Goal: Task Accomplishment & Management: Manage account settings

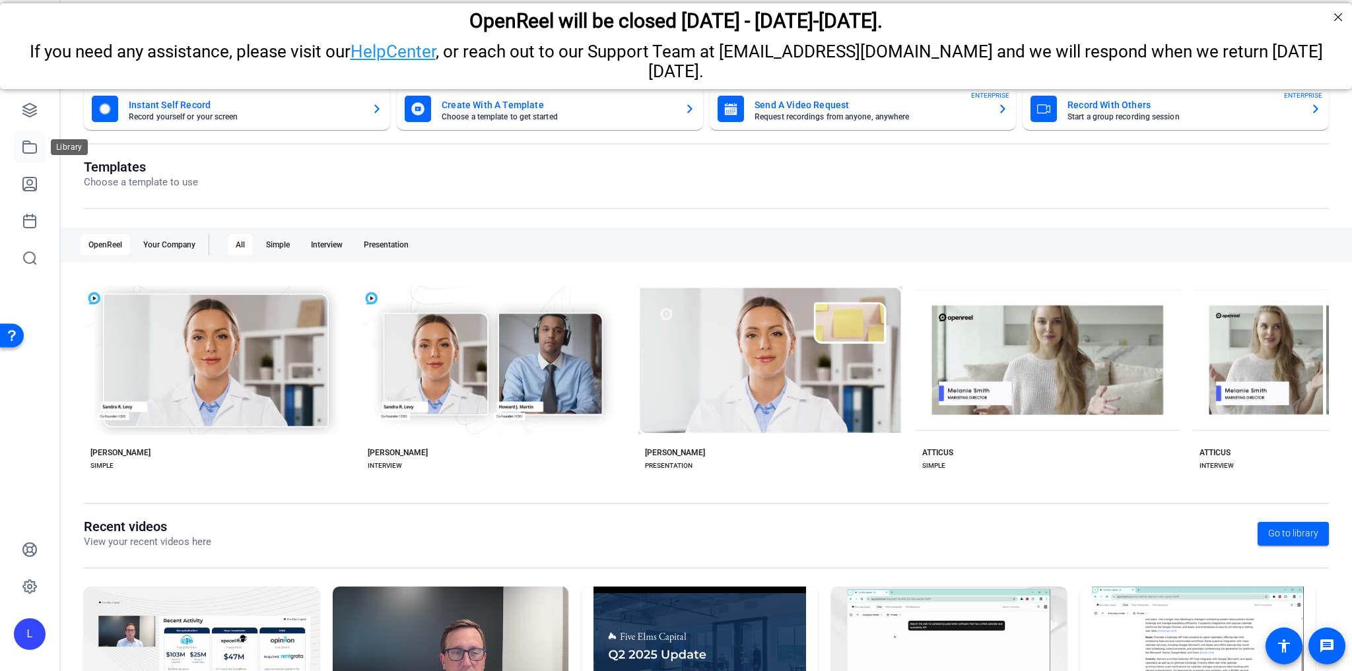
click at [30, 150] on icon at bounding box center [30, 147] width 16 height 16
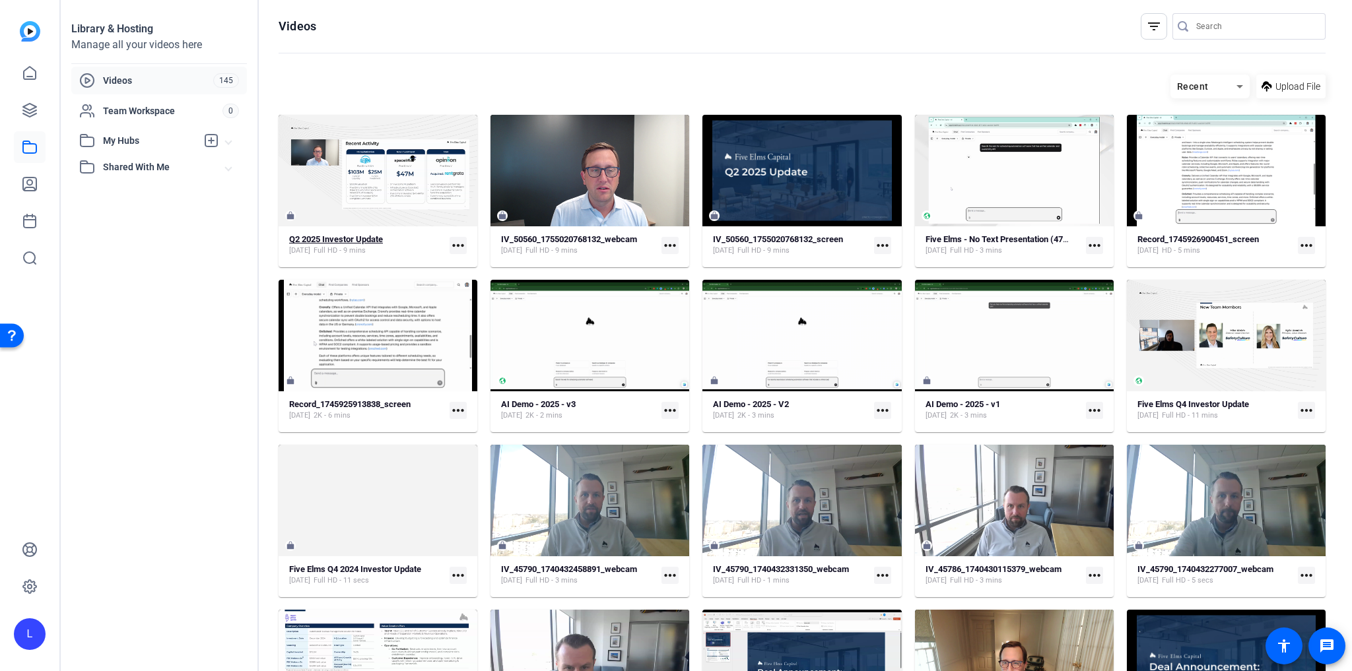
click at [374, 241] on strong "Q2 2025 Investor Update" at bounding box center [336, 239] width 94 height 10
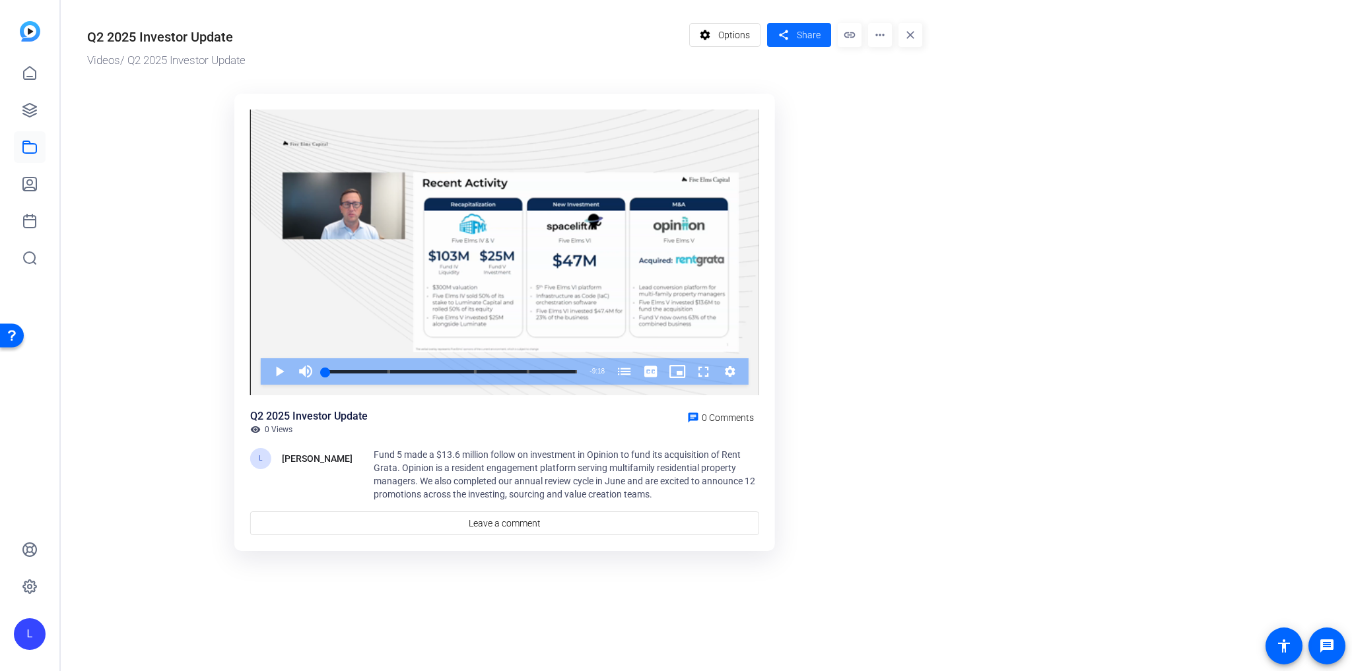
click at [790, 34] on mat-icon "share" at bounding box center [783, 35] width 17 height 18
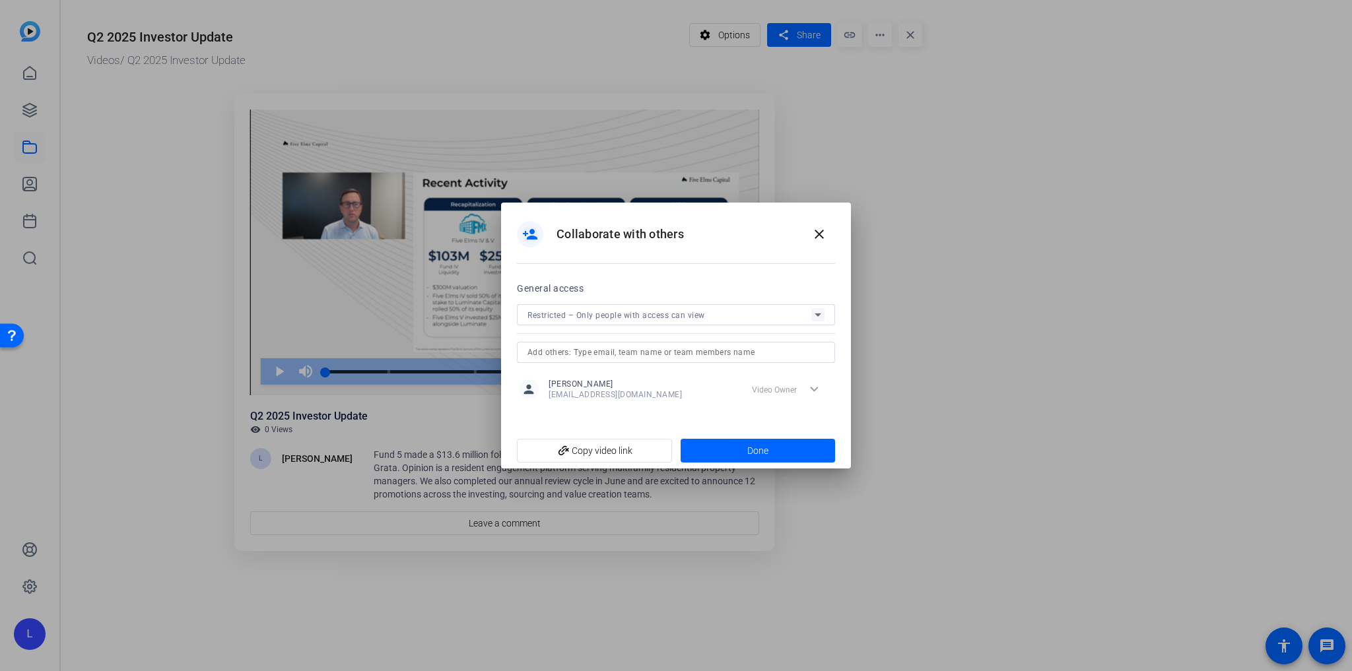
click at [811, 315] on icon at bounding box center [818, 315] width 16 height 16
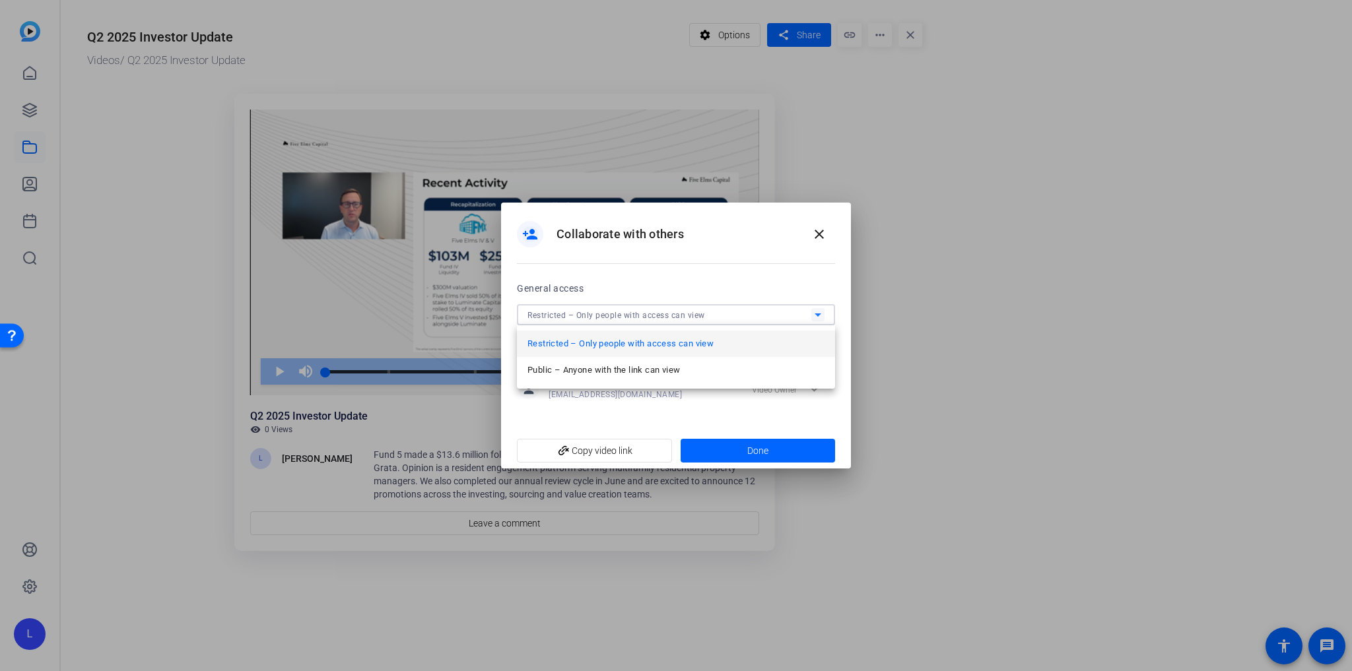
click at [711, 402] on div at bounding box center [676, 335] width 1352 height 671
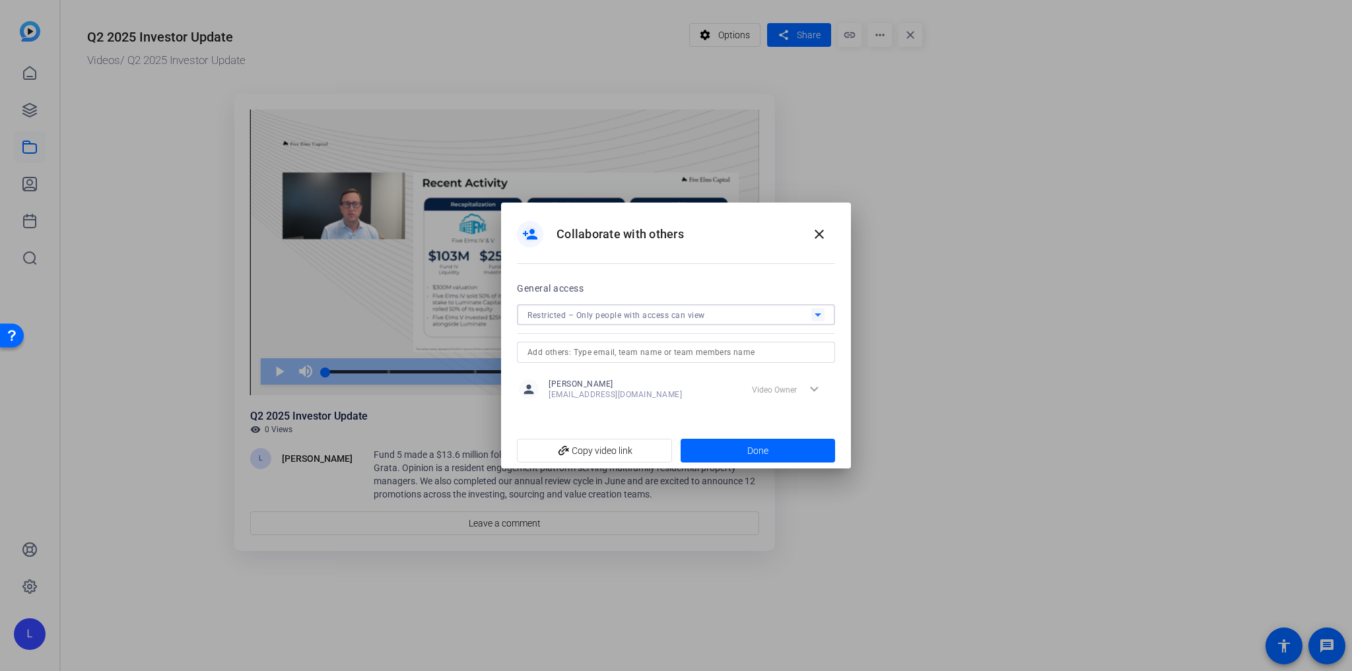
click at [814, 317] on icon at bounding box center [818, 315] width 16 height 16
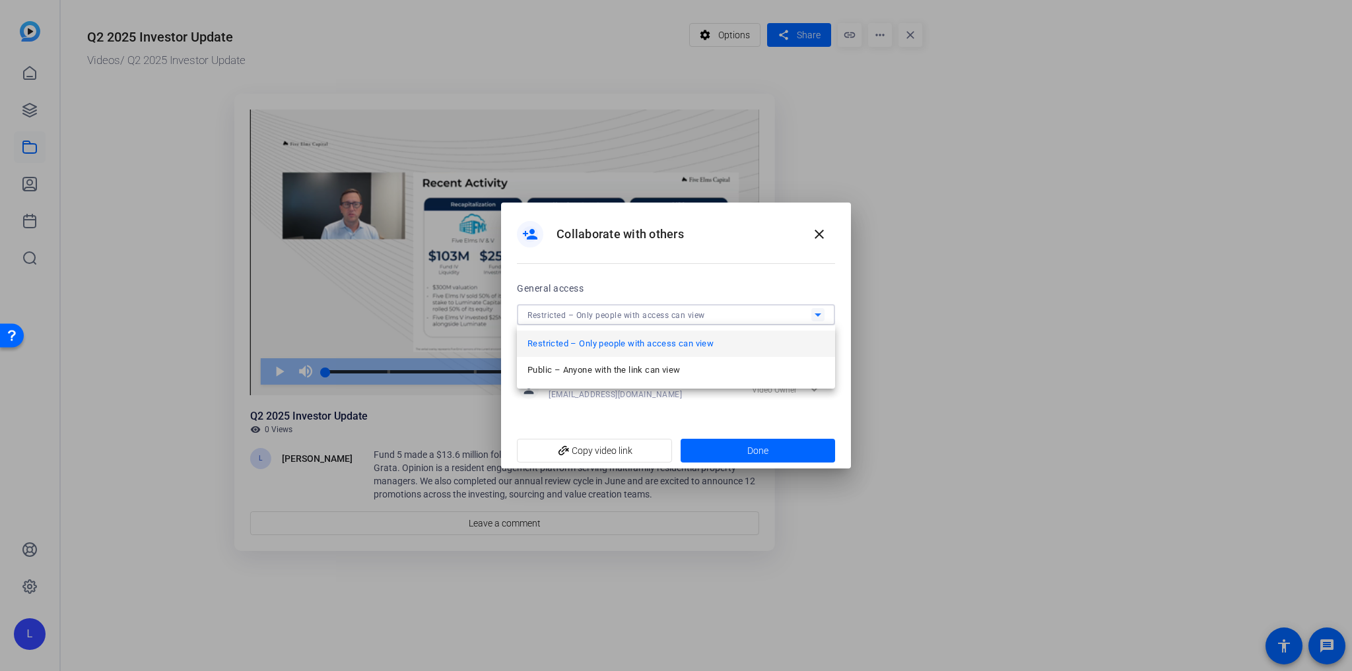
click at [771, 392] on div at bounding box center [676, 335] width 1352 height 671
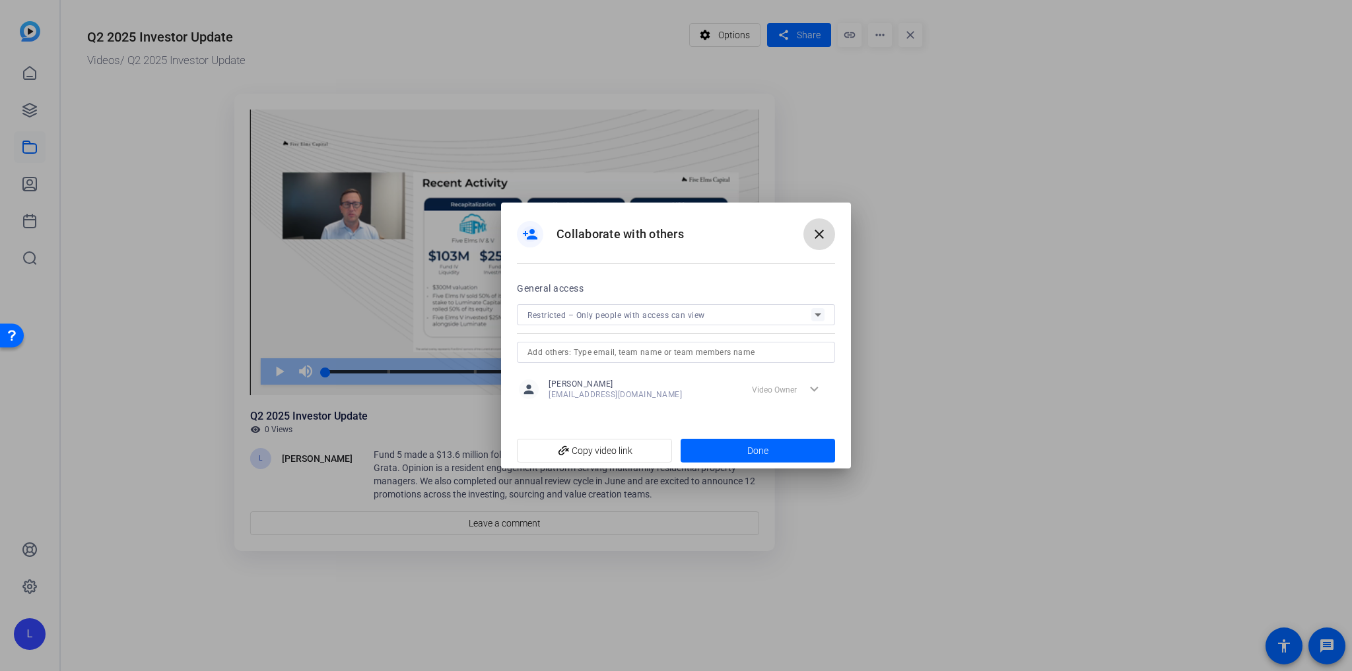
click at [815, 229] on mat-icon "close" at bounding box center [819, 234] width 16 height 16
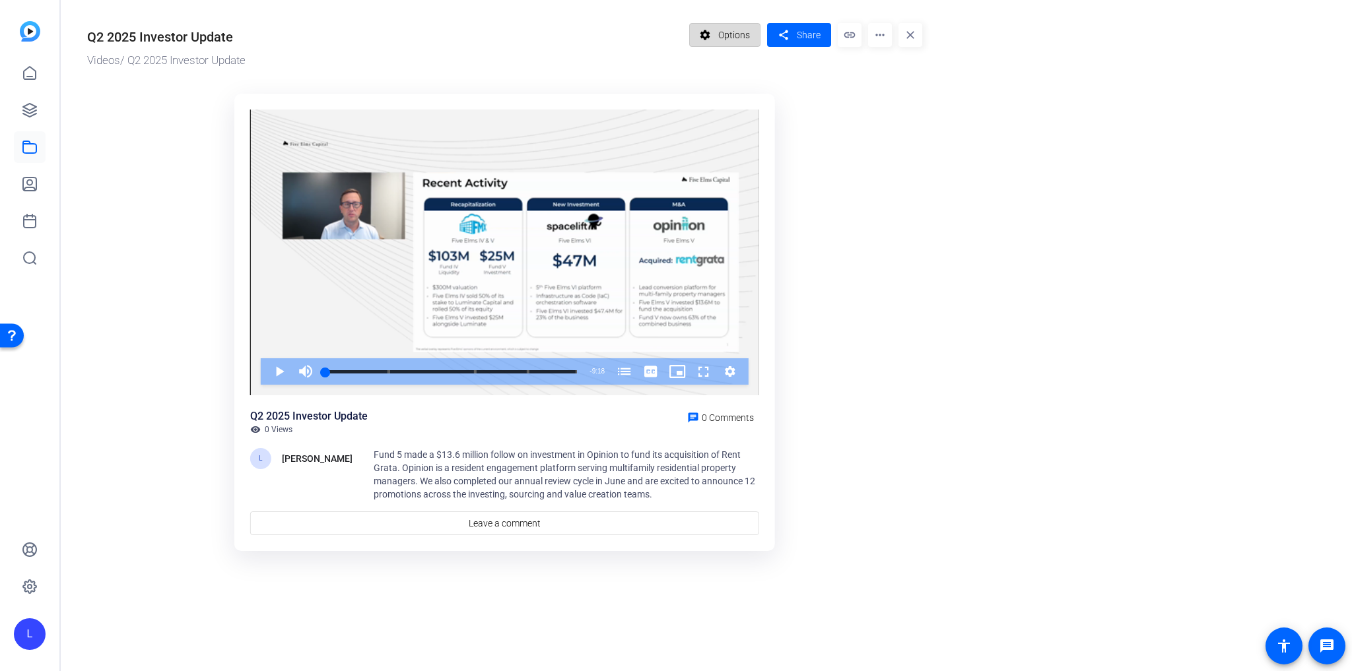
click at [705, 32] on mat-icon "settings" at bounding box center [705, 34] width 17 height 25
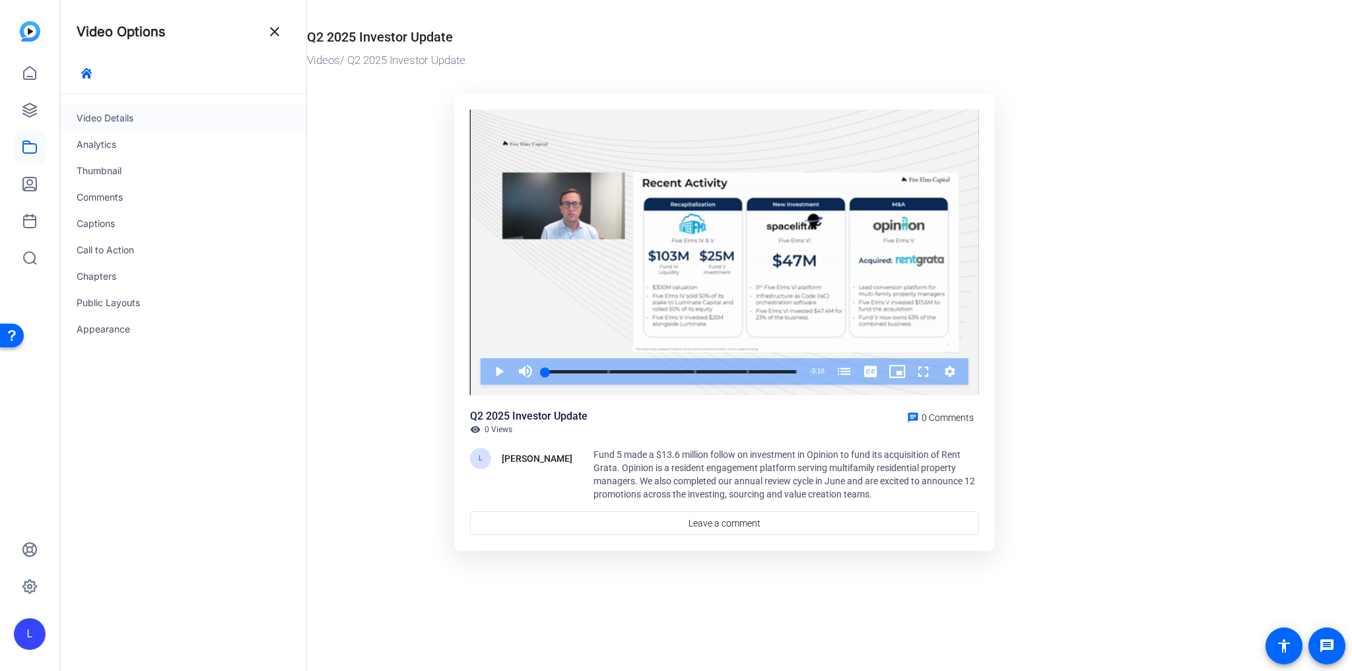
click at [120, 117] on div "Video Details" at bounding box center [184, 118] width 246 height 26
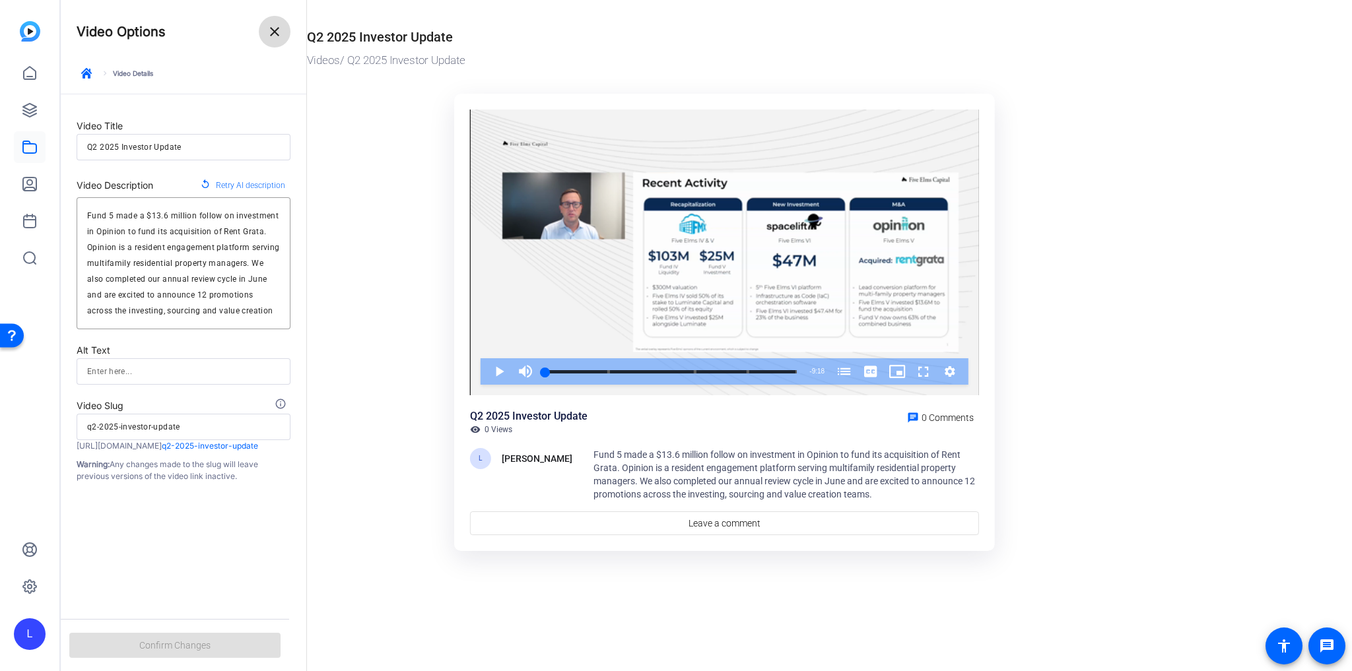
click at [276, 42] on span at bounding box center [275, 32] width 32 height 32
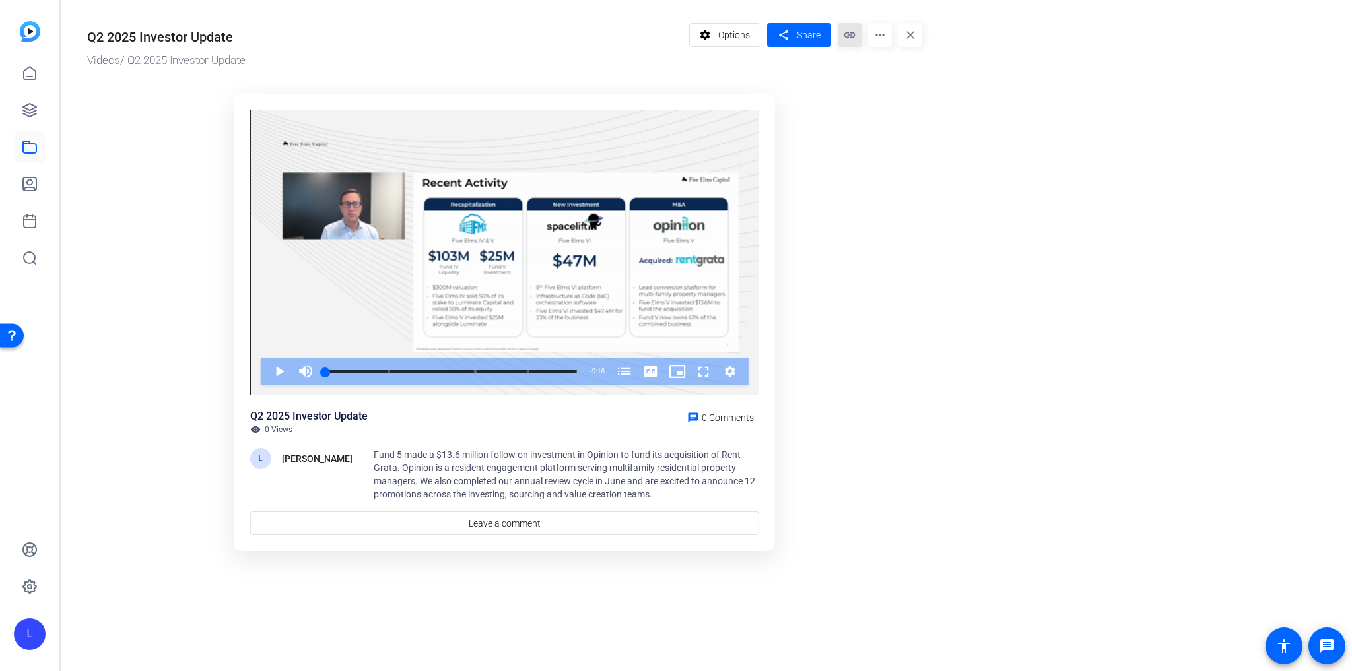
click at [845, 41] on mat-icon "link" at bounding box center [850, 35] width 24 height 24
click at [873, 42] on mat-icon "more_horiz" at bounding box center [880, 35] width 24 height 24
click at [781, 36] on div at bounding box center [676, 335] width 1352 height 671
click at [788, 43] on mat-icon "share" at bounding box center [783, 35] width 17 height 18
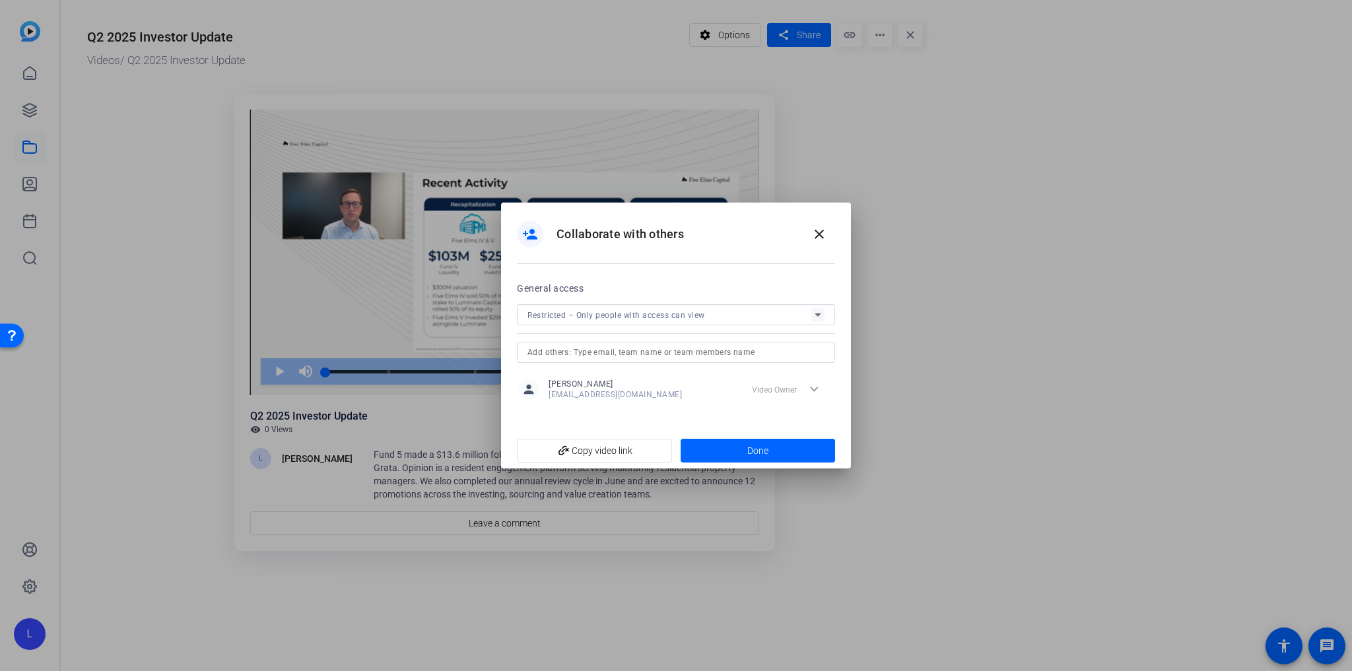
click at [904, 167] on div at bounding box center [676, 335] width 1352 height 671
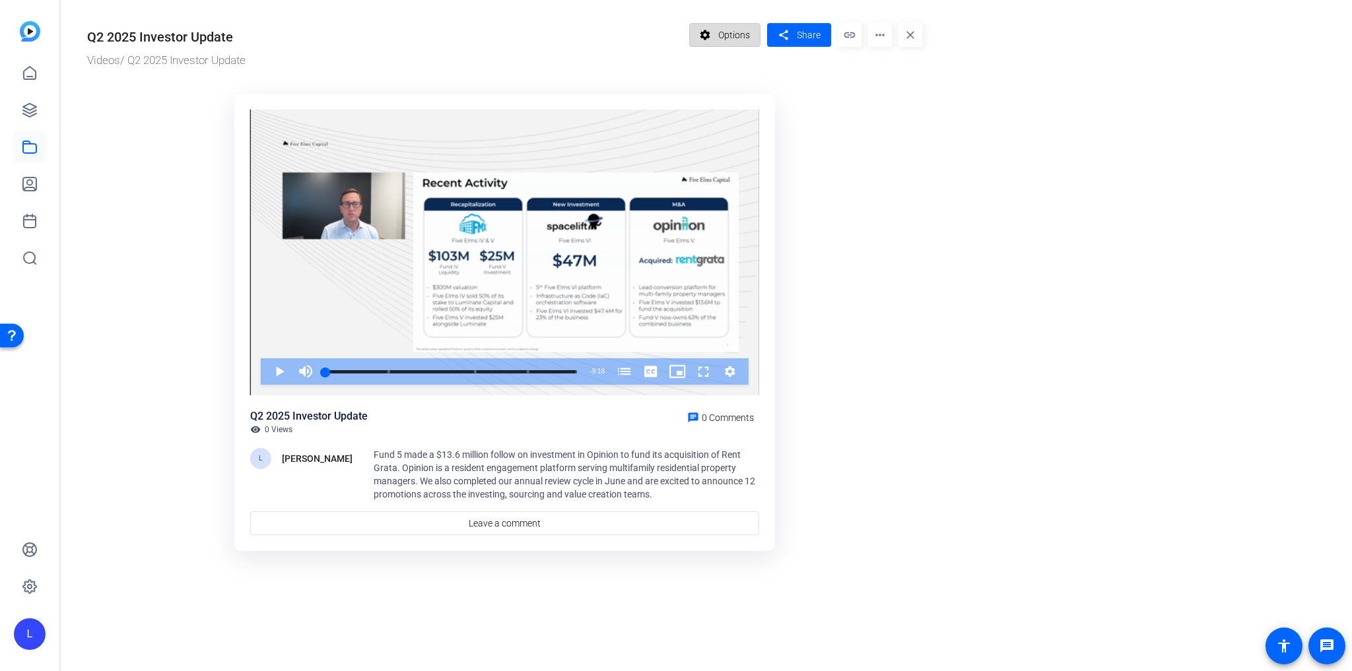
click at [723, 30] on span "Options" at bounding box center [734, 34] width 32 height 25
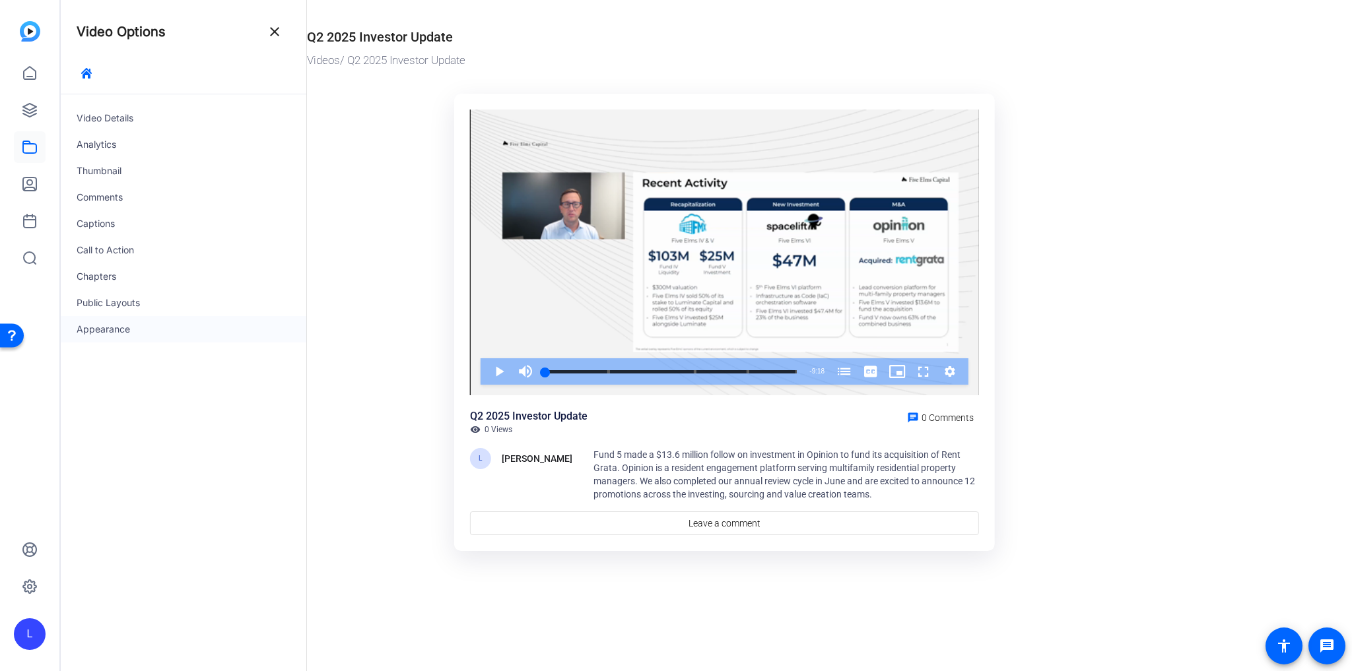
click at [198, 327] on div "Appearance" at bounding box center [184, 329] width 246 height 26
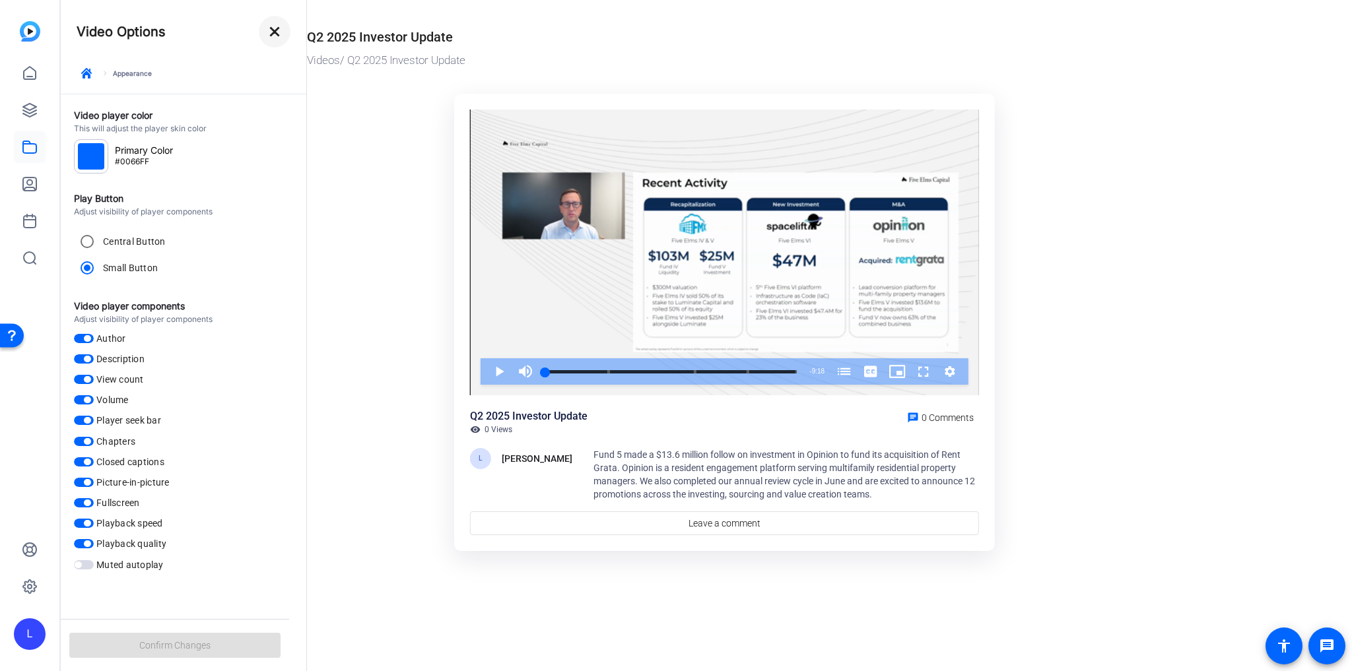
click at [281, 32] on mat-icon "close" at bounding box center [275, 32] width 16 height 16
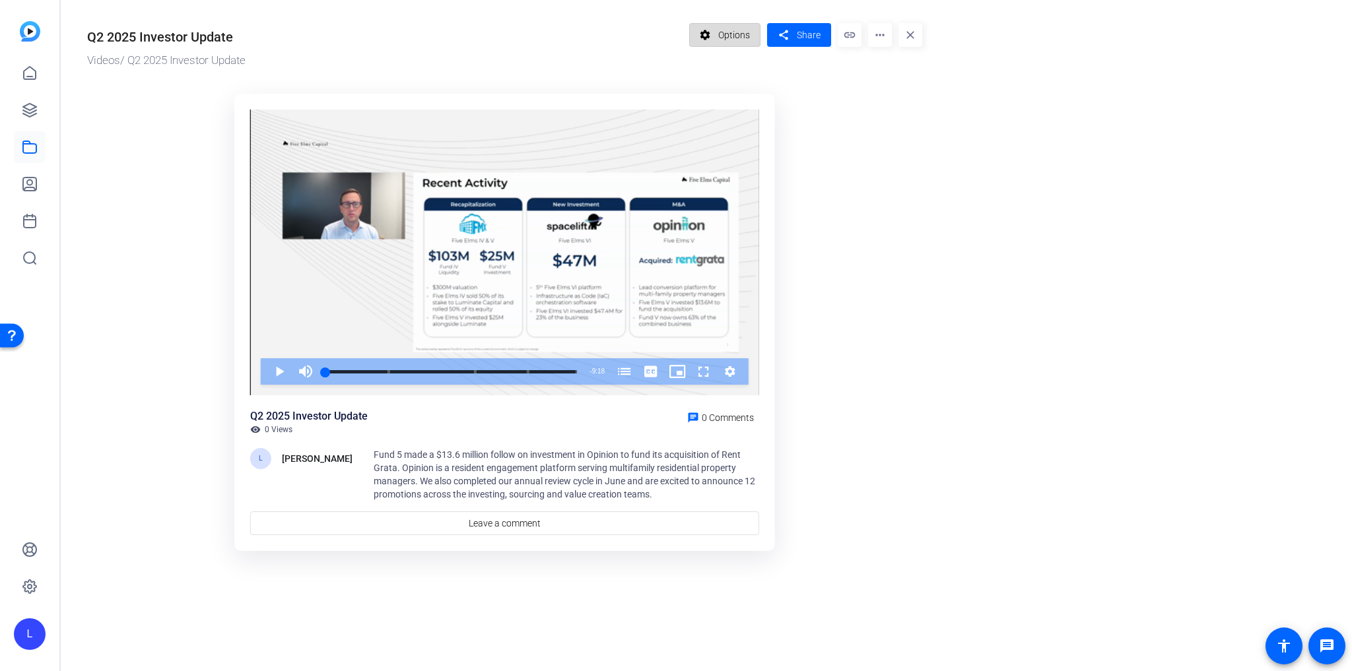
click at [724, 30] on span "Options" at bounding box center [734, 34] width 32 height 25
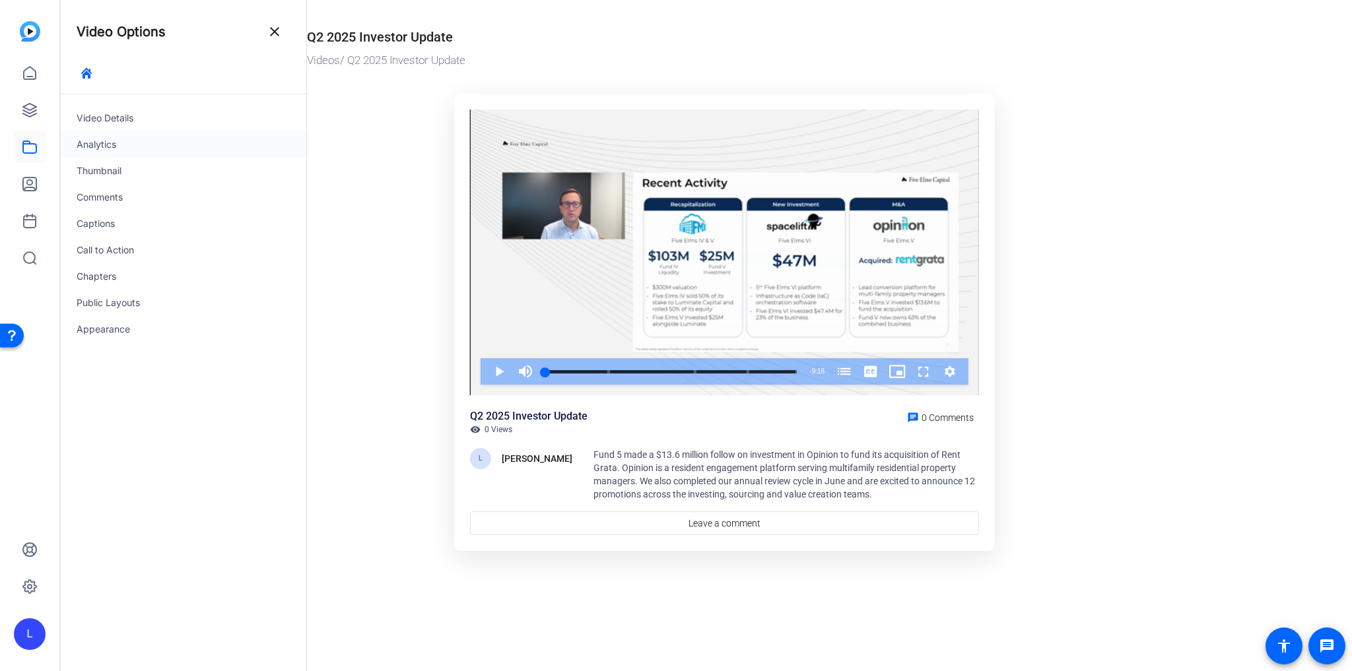
click at [166, 145] on div "Analytics" at bounding box center [184, 144] width 246 height 26
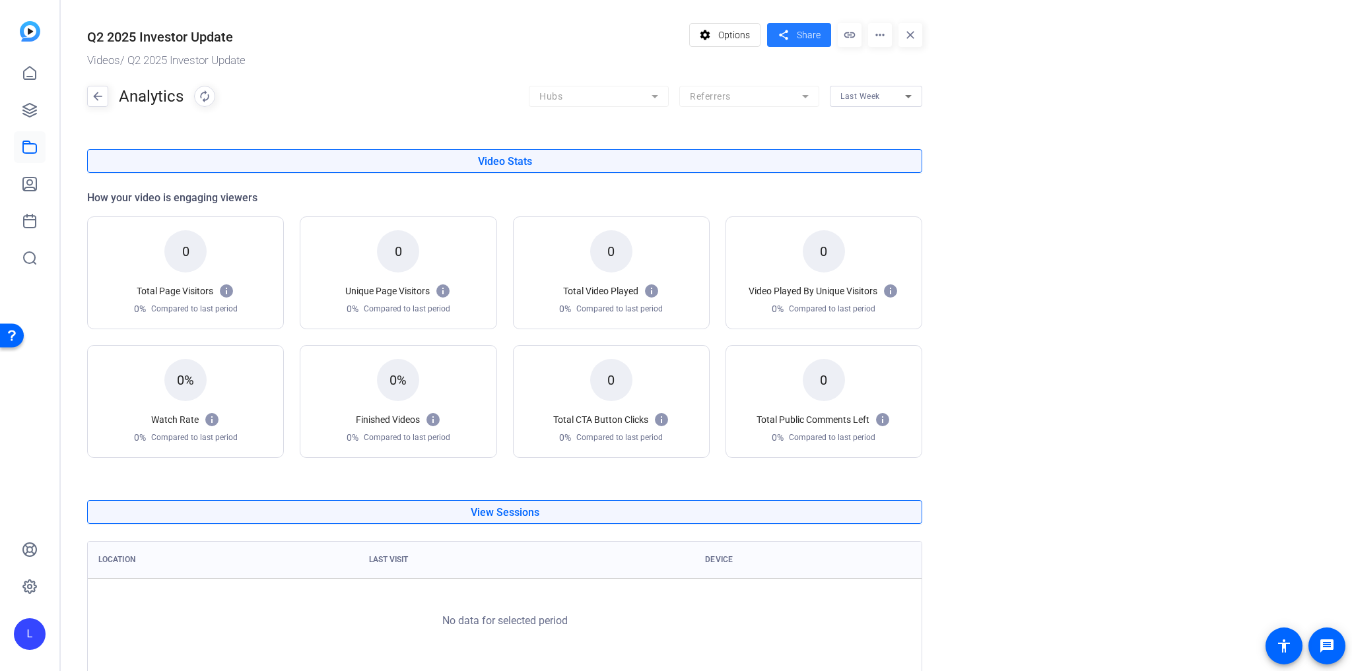
click at [789, 42] on mat-icon "share" at bounding box center [783, 35] width 17 height 18
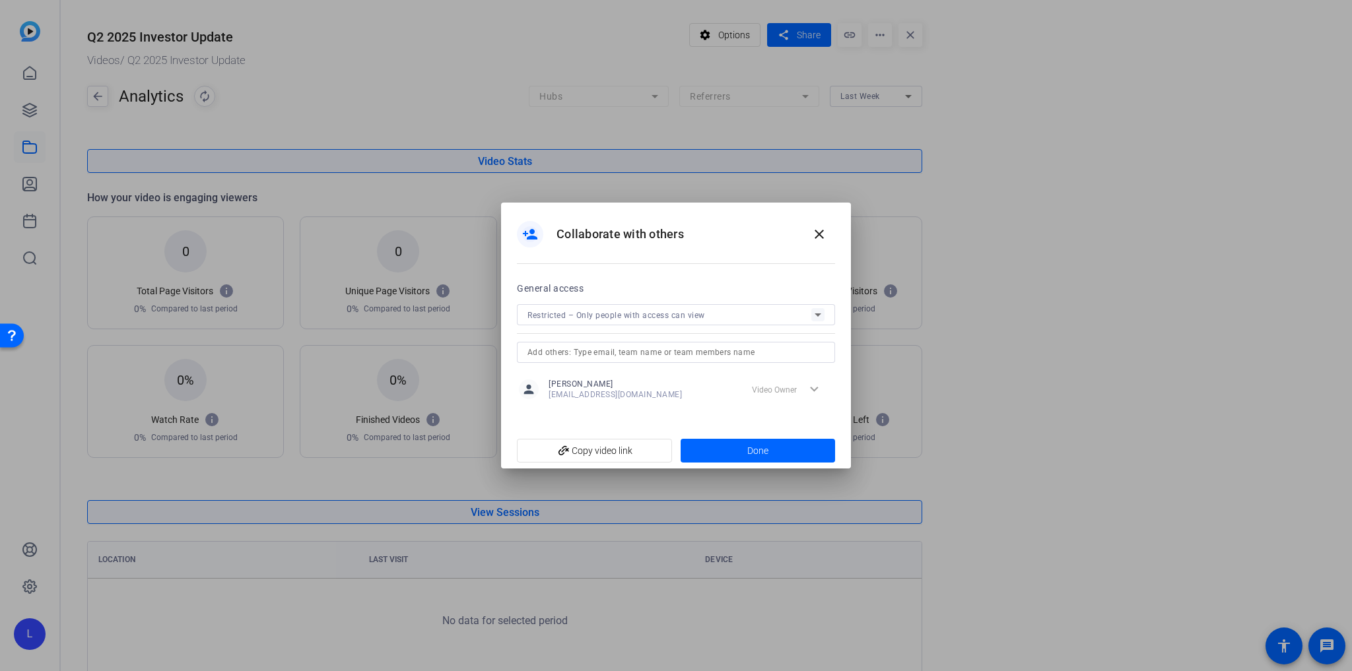
click at [778, 314] on div "Restricted – Only people with access can view" at bounding box center [669, 315] width 284 height 17
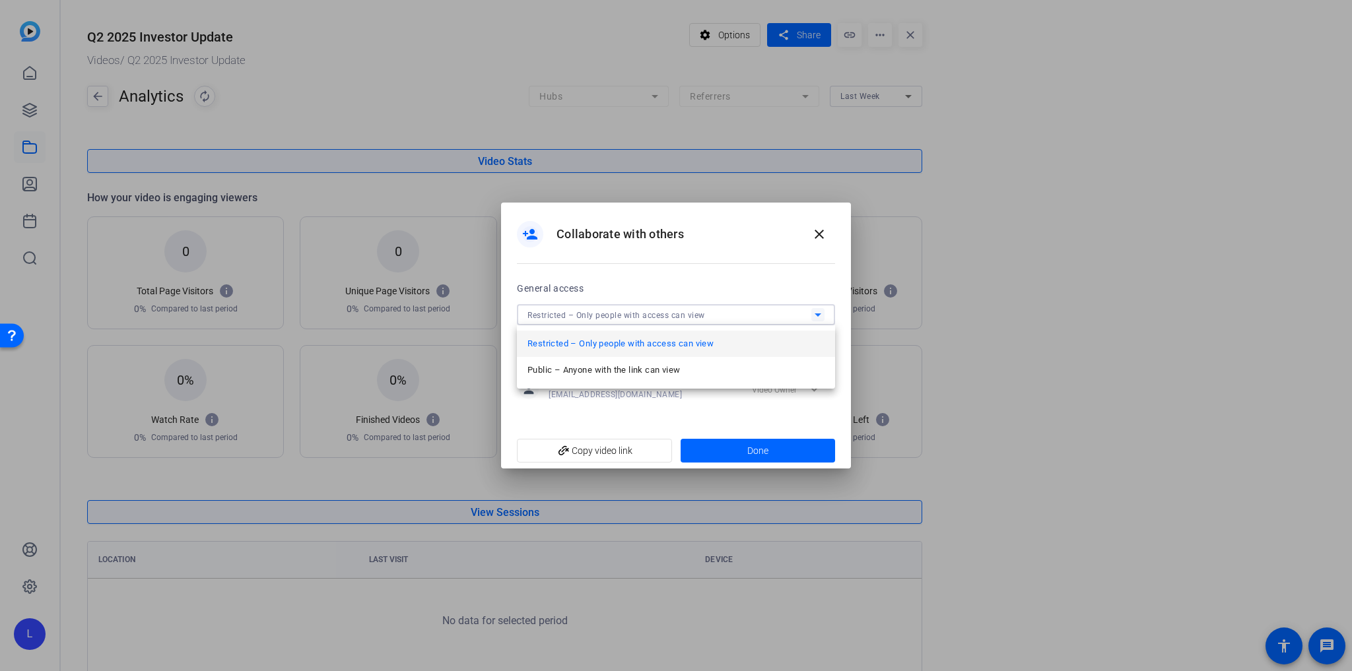
click at [663, 368] on span "Public – Anyone with the link can view" at bounding box center [603, 370] width 152 height 16
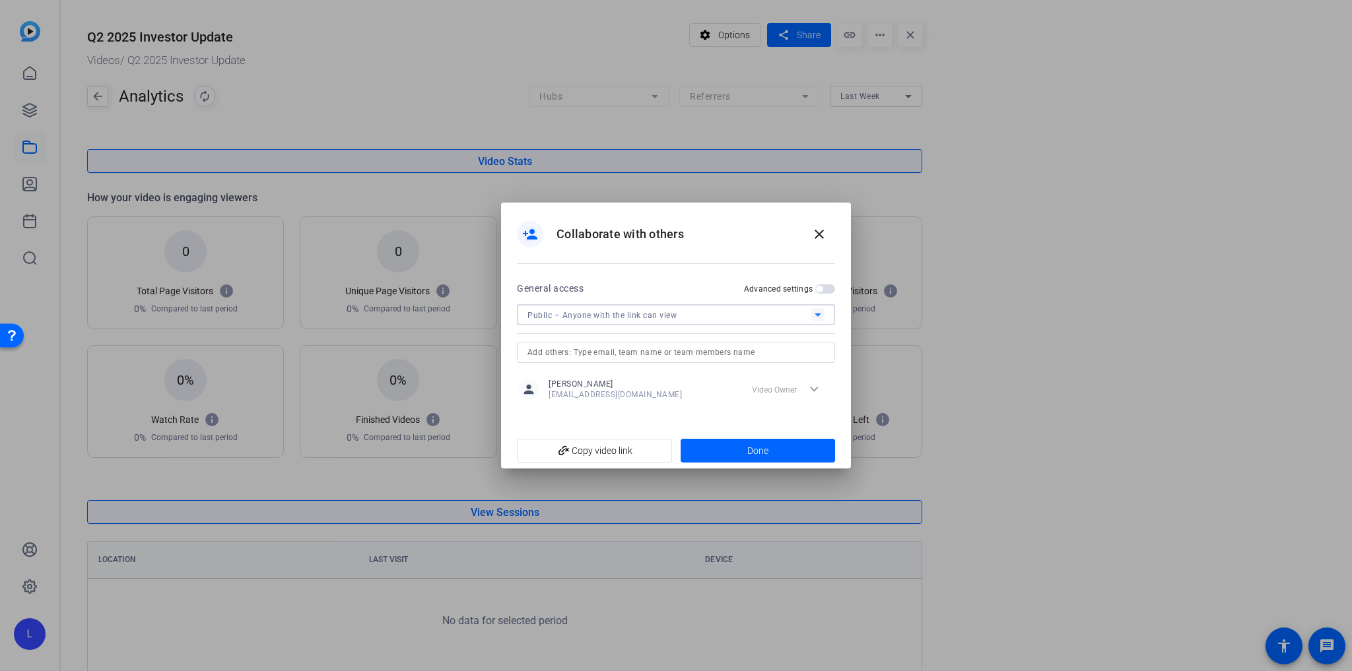
click at [816, 288] on span "button" at bounding box center [819, 289] width 7 height 7
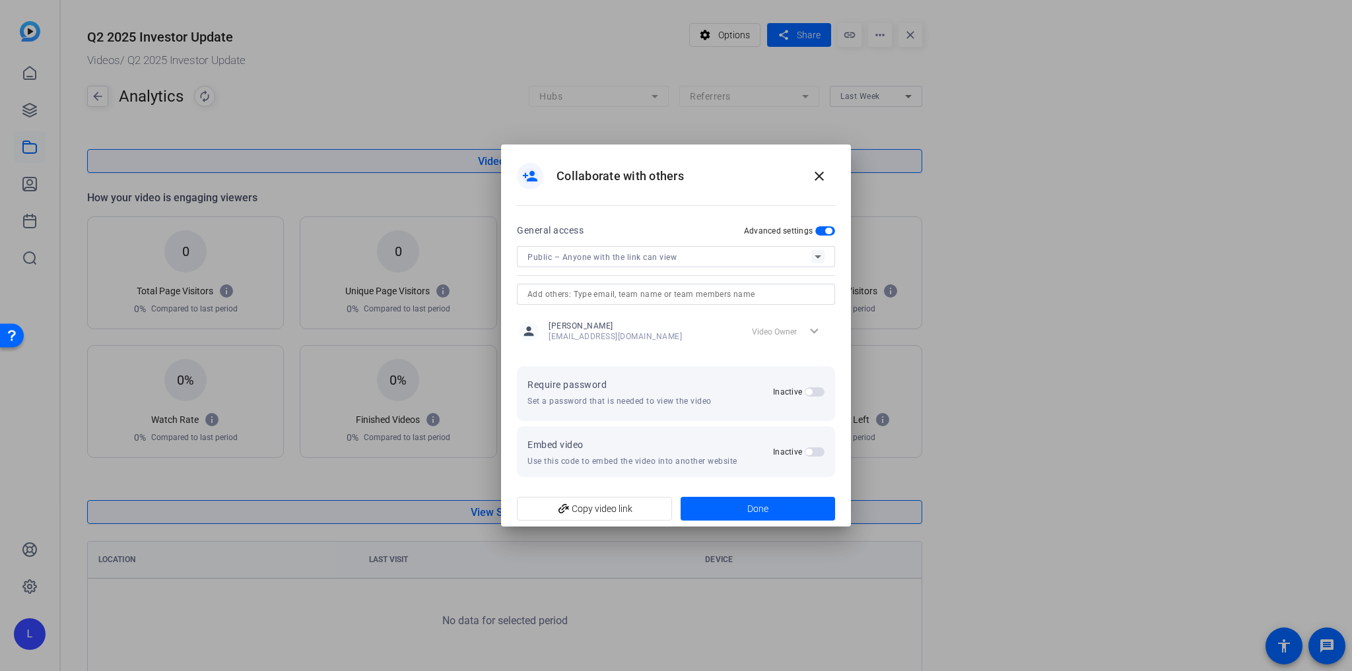
click at [807, 393] on span "button" at bounding box center [808, 392] width 7 height 7
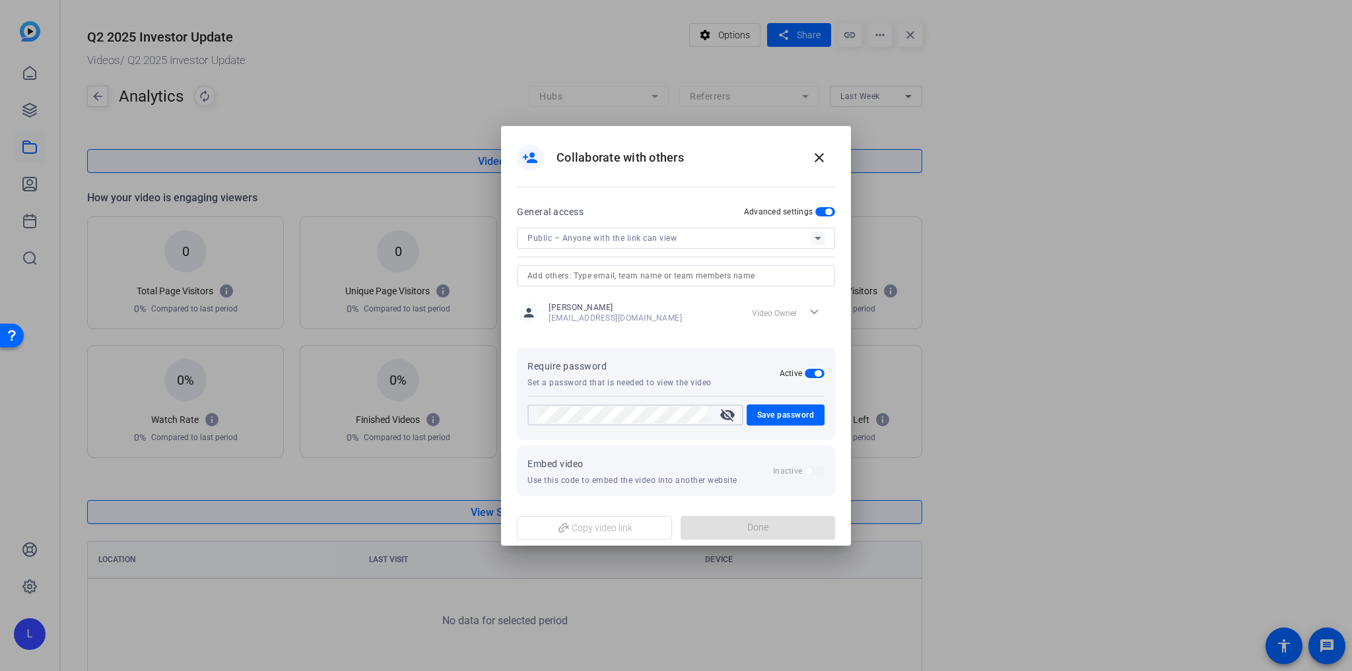
click at [736, 414] on mat-icon "visibility_off" at bounding box center [727, 415] width 32 height 16
click at [789, 421] on span "Save password" at bounding box center [785, 415] width 57 height 16
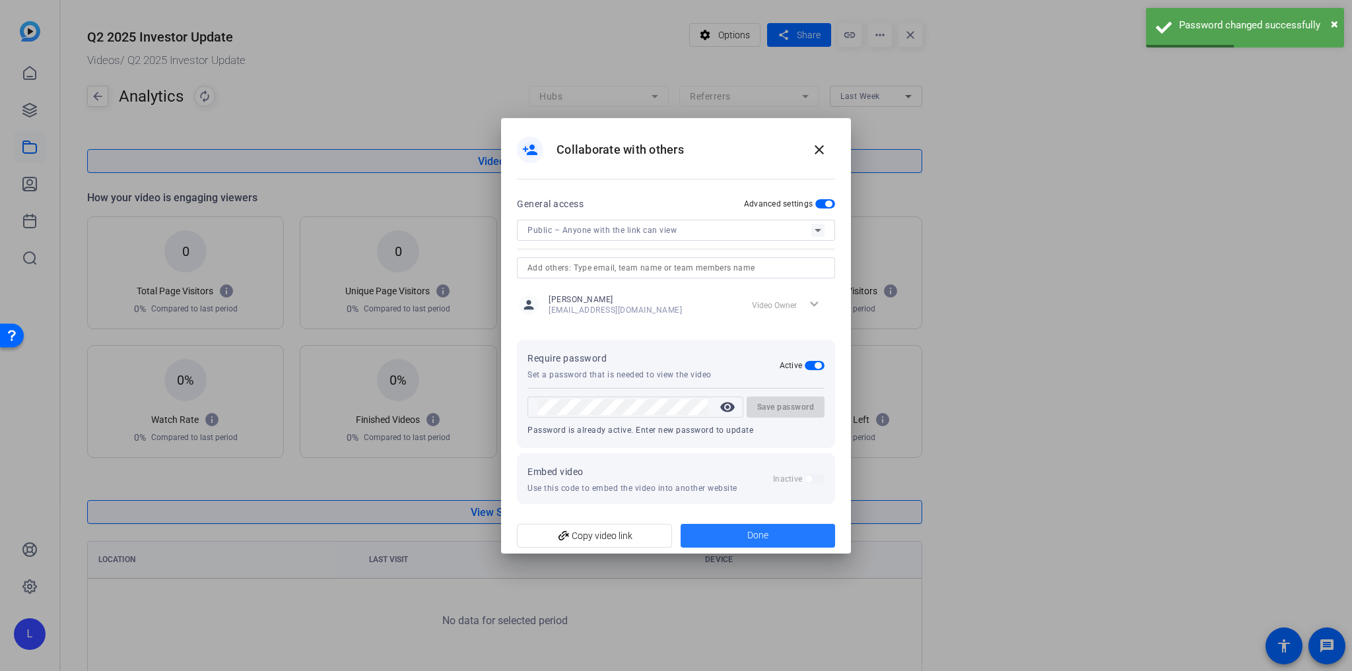
click at [748, 534] on span "Done" at bounding box center [757, 536] width 21 height 14
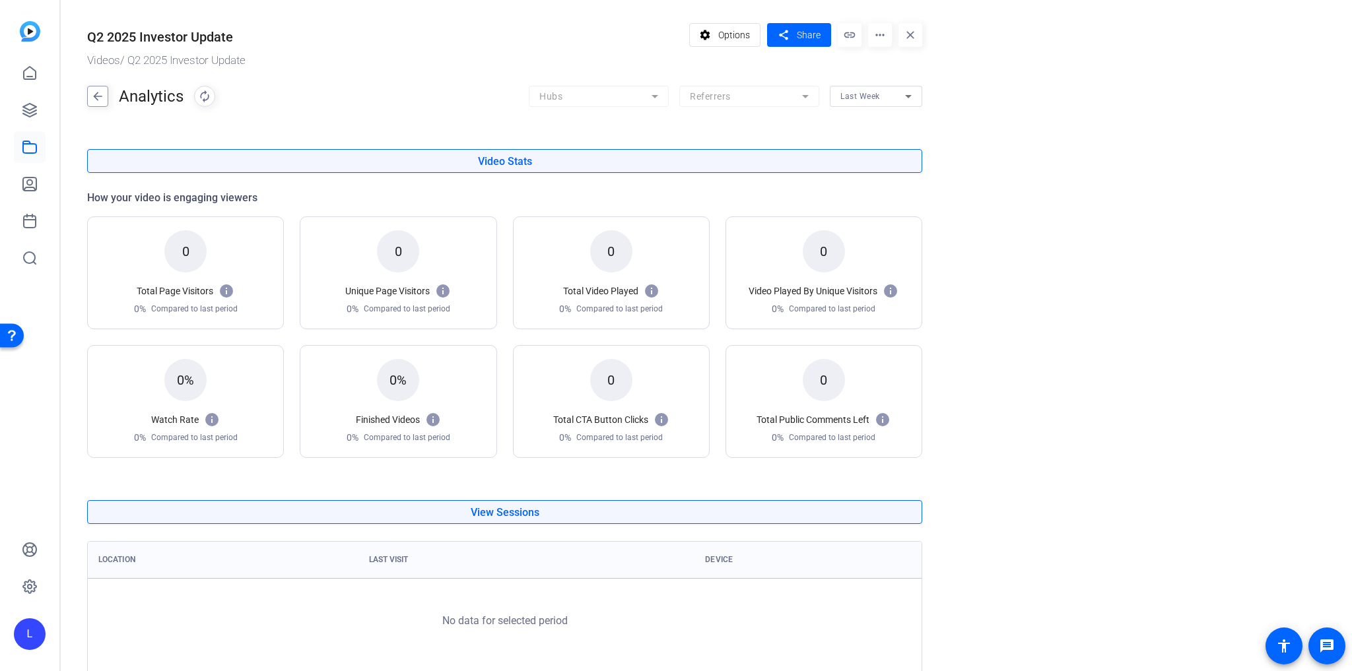
click at [105, 103] on mat-icon "arrow_back" at bounding box center [98, 96] width 20 height 21
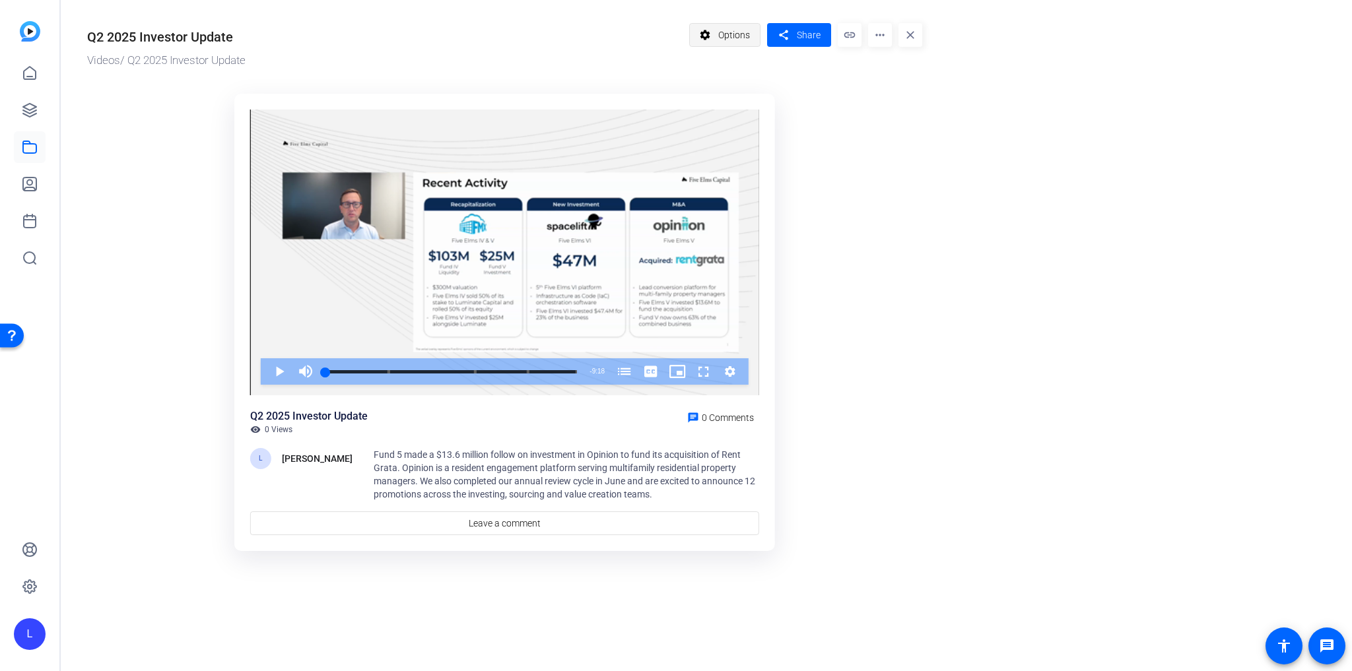
click at [720, 28] on span "Options" at bounding box center [734, 34] width 32 height 25
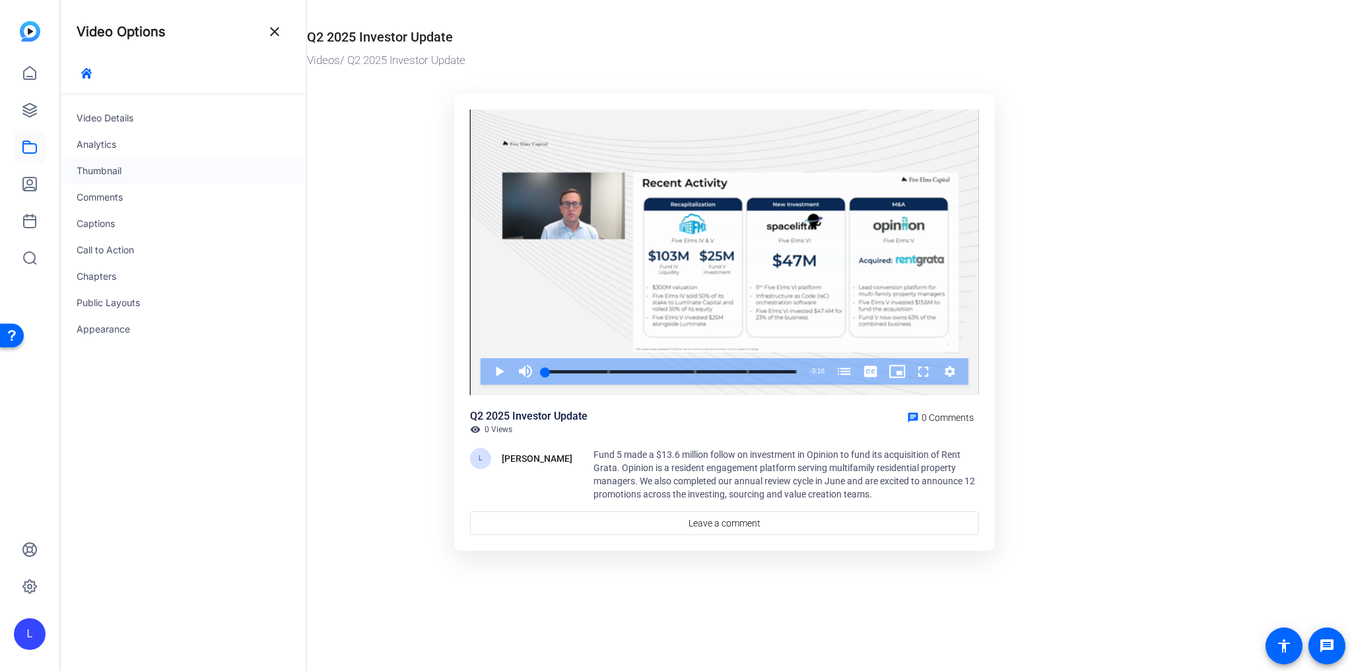
click at [137, 167] on div "Thumbnail" at bounding box center [184, 171] width 246 height 26
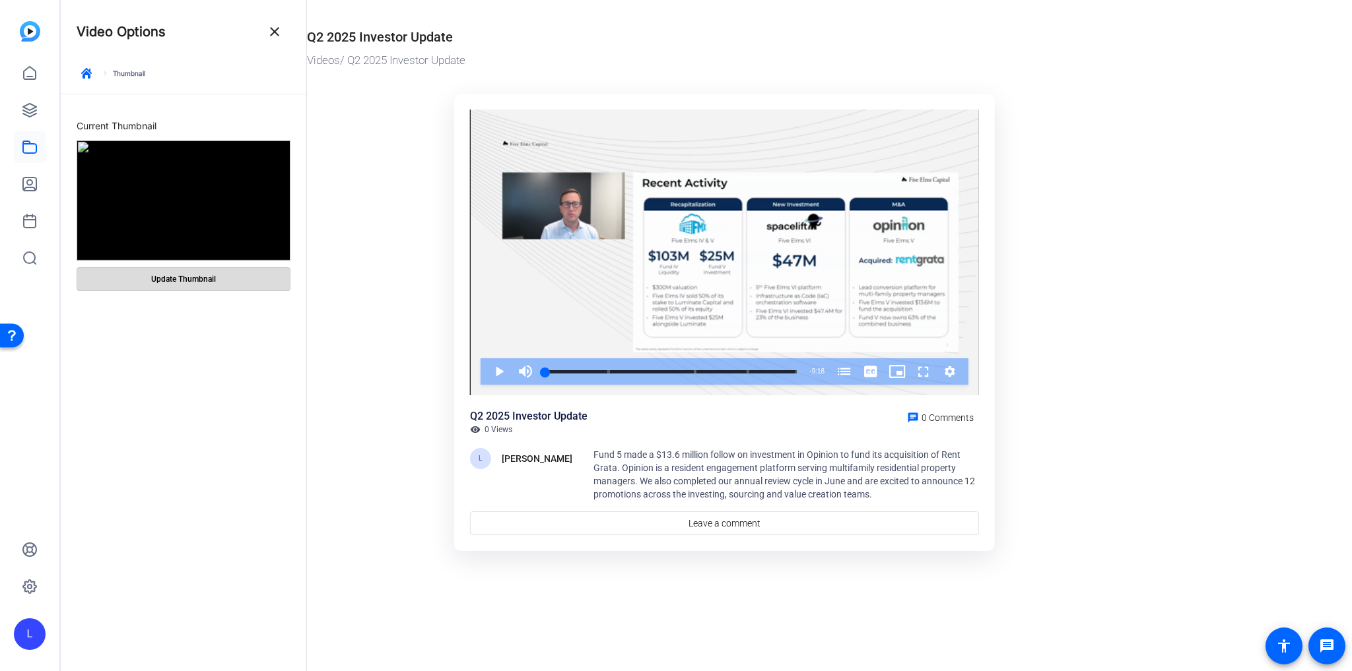
click at [214, 278] on span "Update Thumbnail" at bounding box center [183, 279] width 65 height 11
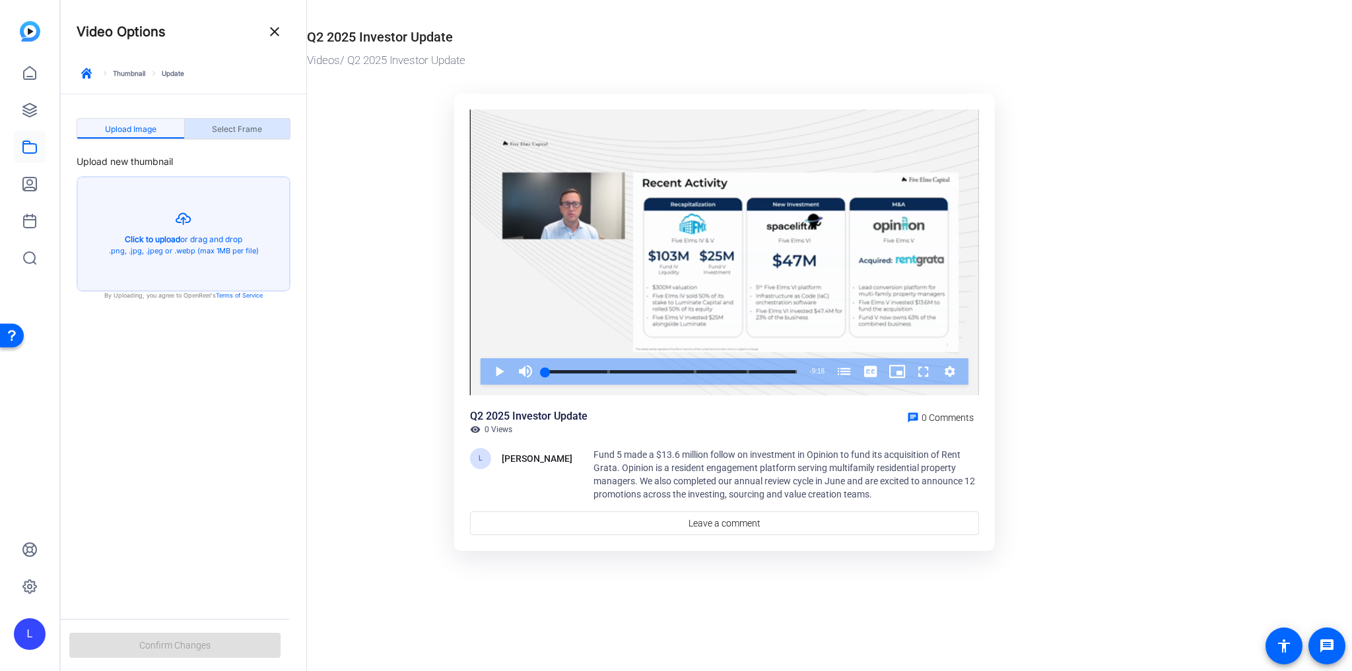
click at [233, 121] on span "Select Frame" at bounding box center [237, 129] width 50 height 21
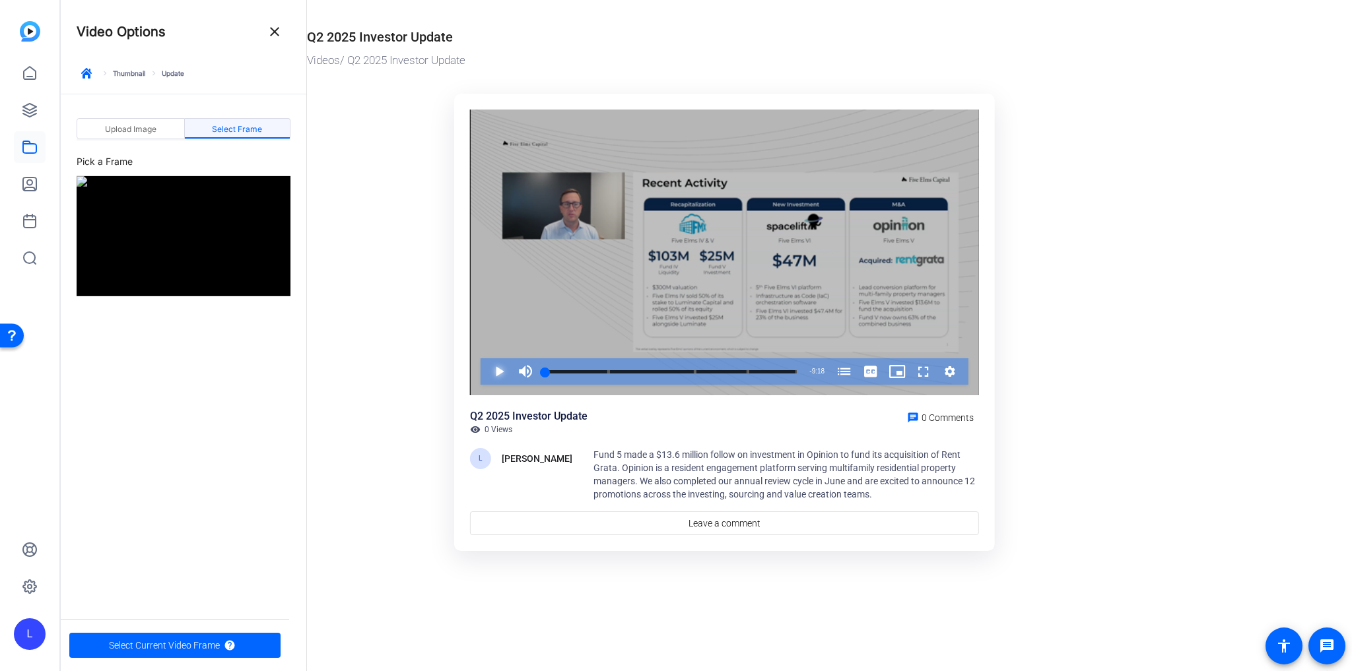
click at [486, 372] on span "Video Player" at bounding box center [486, 371] width 0 height 26
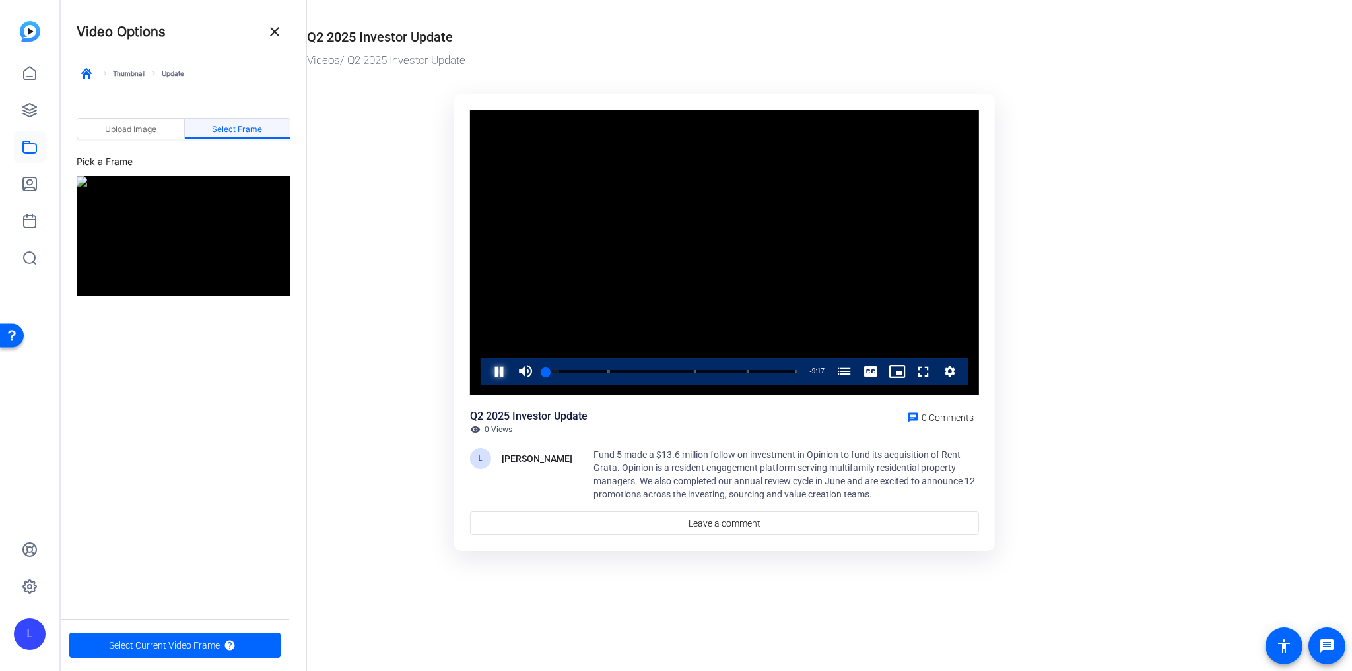
click at [486, 372] on span "Video Player" at bounding box center [486, 371] width 0 height 26
click at [171, 577] on span "Select Current Video Frame" at bounding box center [164, 645] width 111 height 25
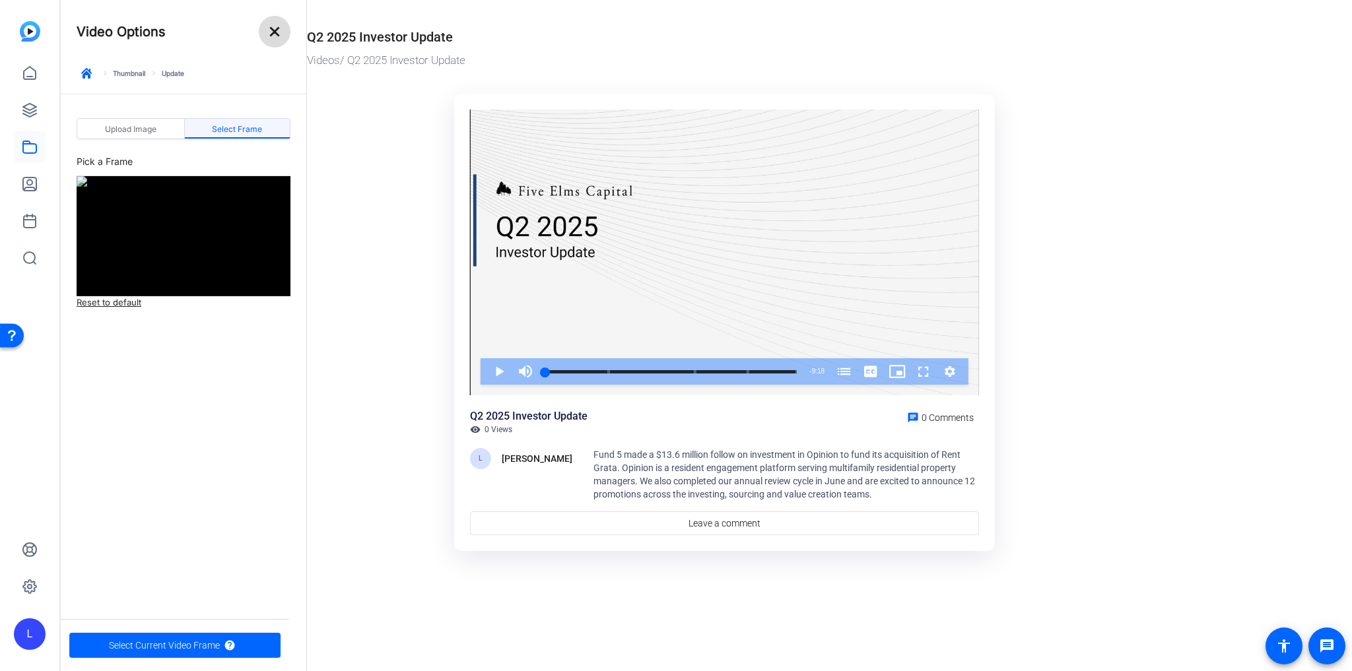
click at [281, 36] on mat-icon "close" at bounding box center [275, 32] width 16 height 16
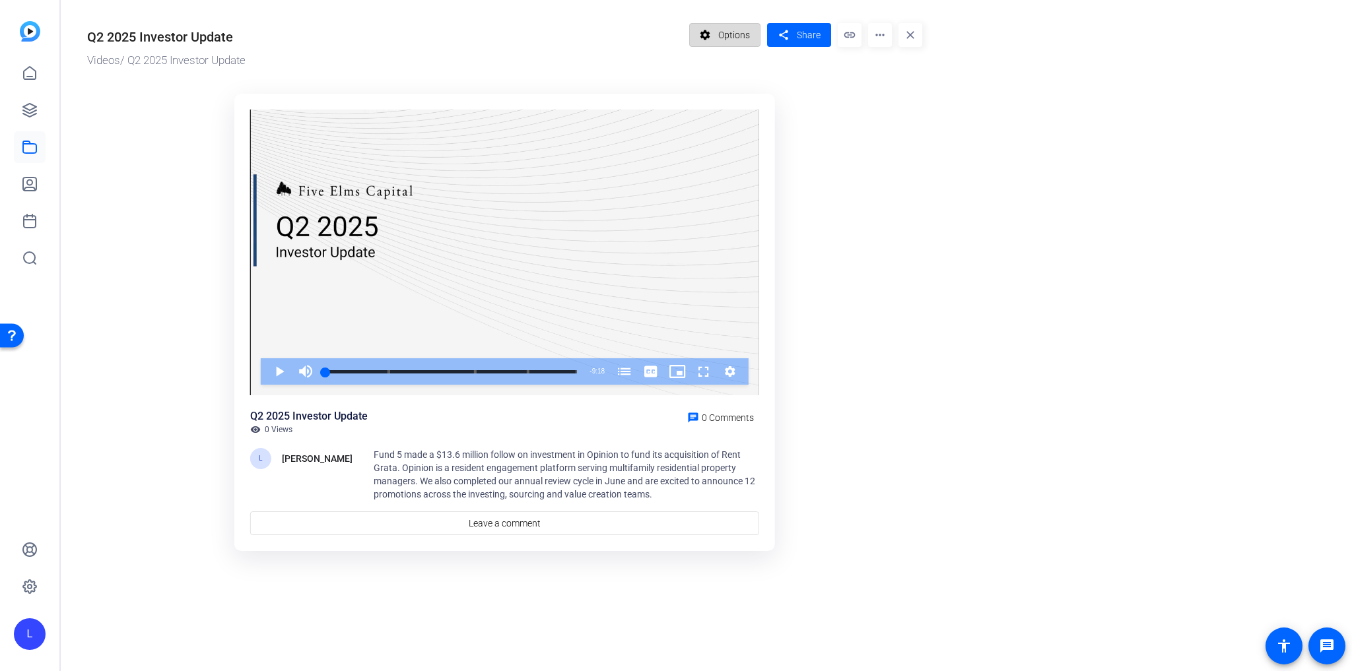
click at [725, 42] on span "Options" at bounding box center [734, 34] width 32 height 25
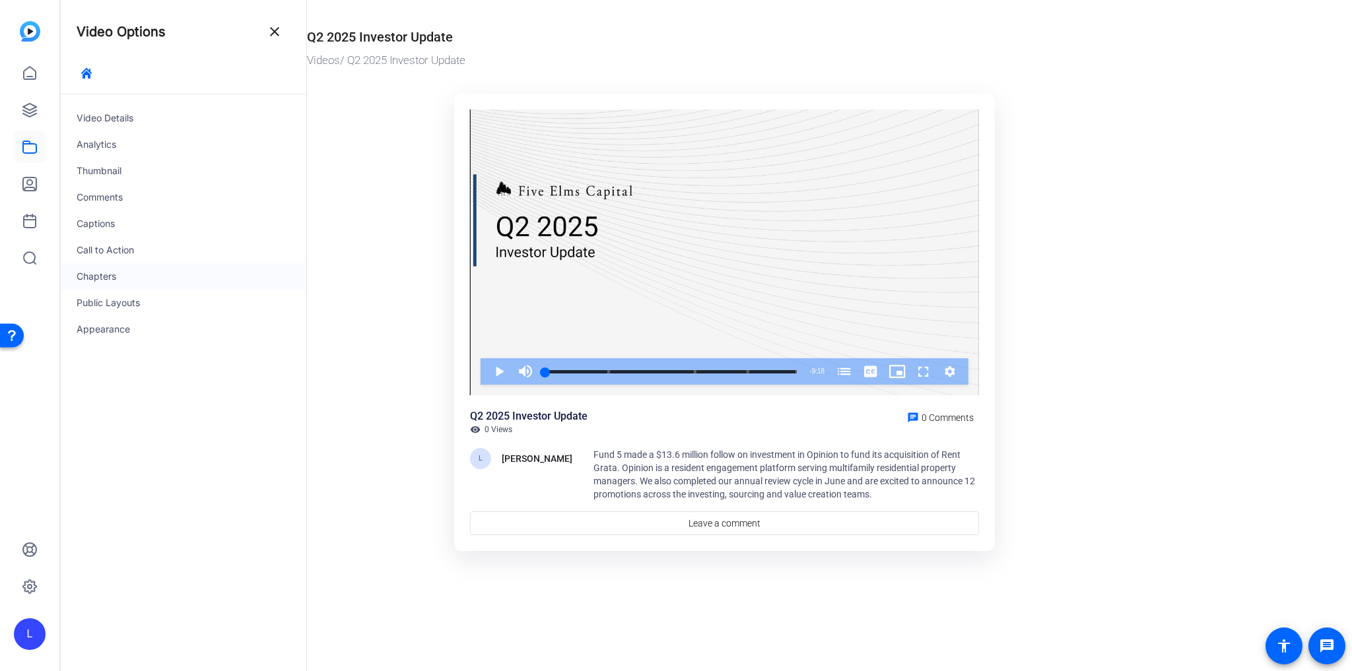
click at [123, 274] on div "Chapters" at bounding box center [184, 276] width 246 height 26
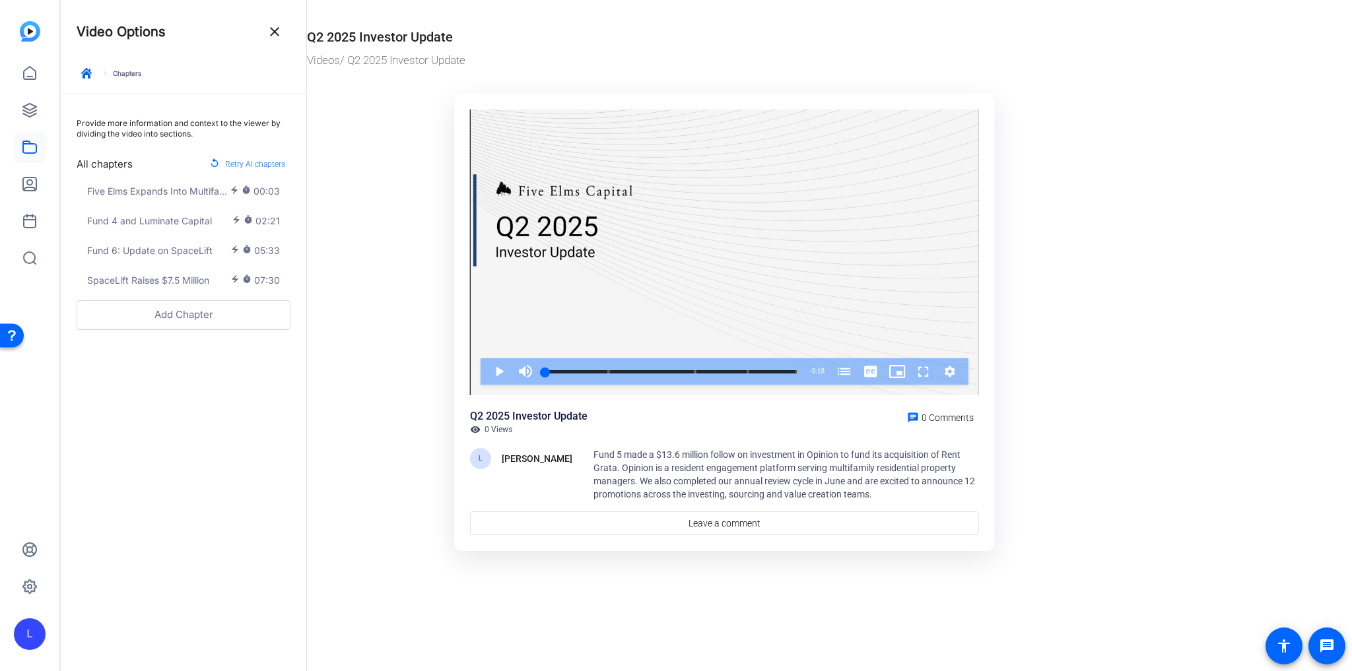
drag, startPoint x: 162, startPoint y: 197, endPoint x: 125, endPoint y: 400, distance: 206.0
click at [121, 409] on div "Provide more information and context to the viewer by dividing the video into s…" at bounding box center [184, 382] width 246 height 577
click at [199, 193] on span "Five Elms Expands Into Multifamily" at bounding box center [158, 191] width 143 height 14
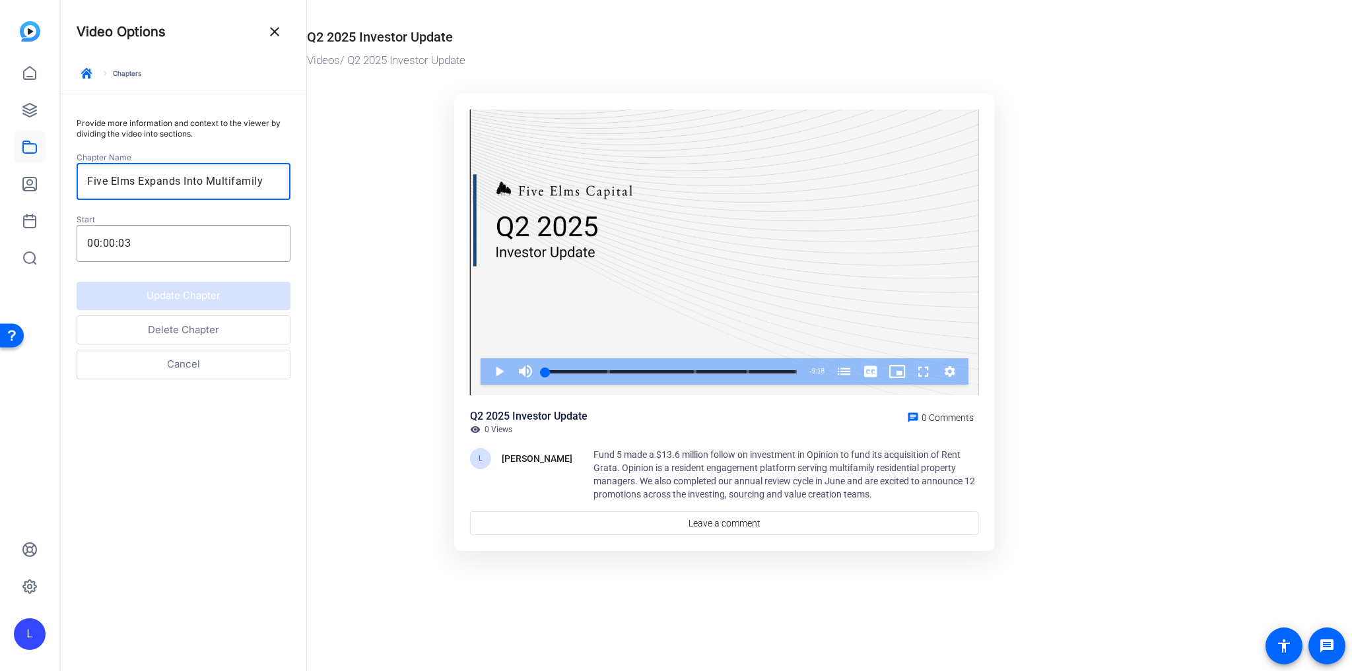
click at [265, 185] on input "Five Elms Expands Into Multifamily" at bounding box center [183, 182] width 193 height 16
drag, startPoint x: 266, startPoint y: 185, endPoint x: 141, endPoint y: 187, distance: 125.4
click at [141, 187] on input "Five Elms Expands Into Multifamily" at bounding box center [183, 182] width 193 height 16
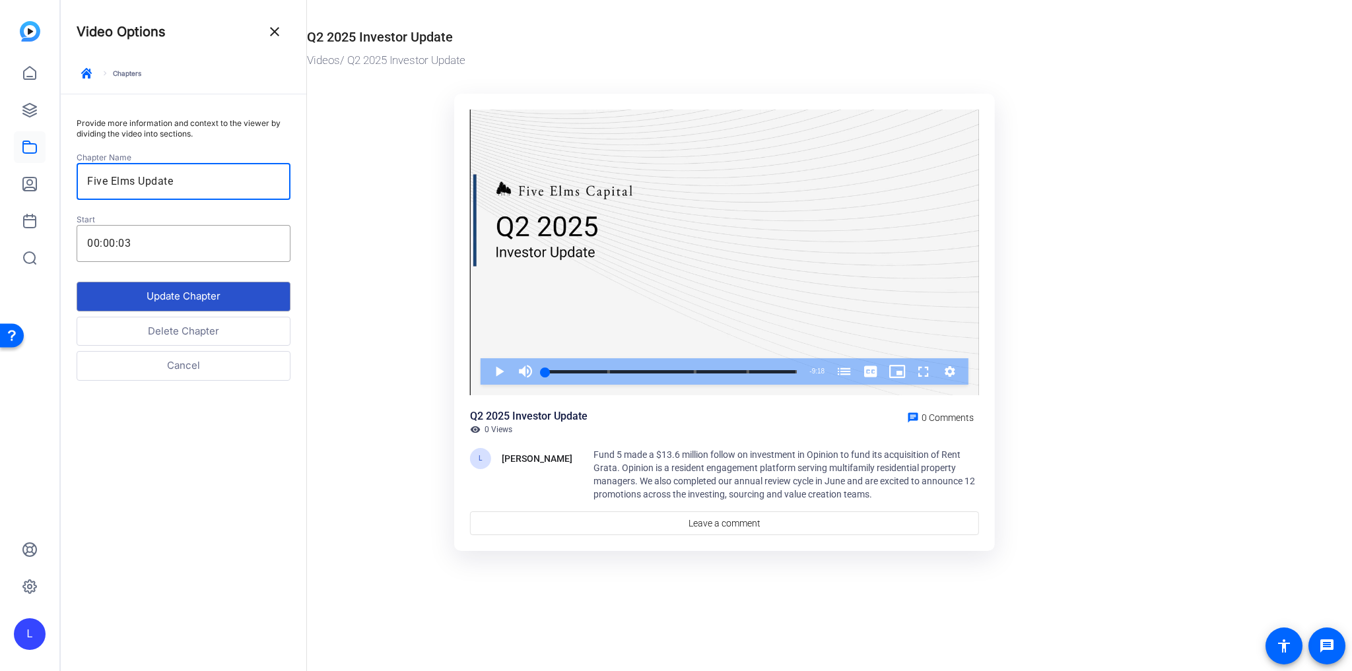
type input "Five Elms Update"
click at [167, 292] on button "Update Chapter" at bounding box center [184, 297] width 214 height 30
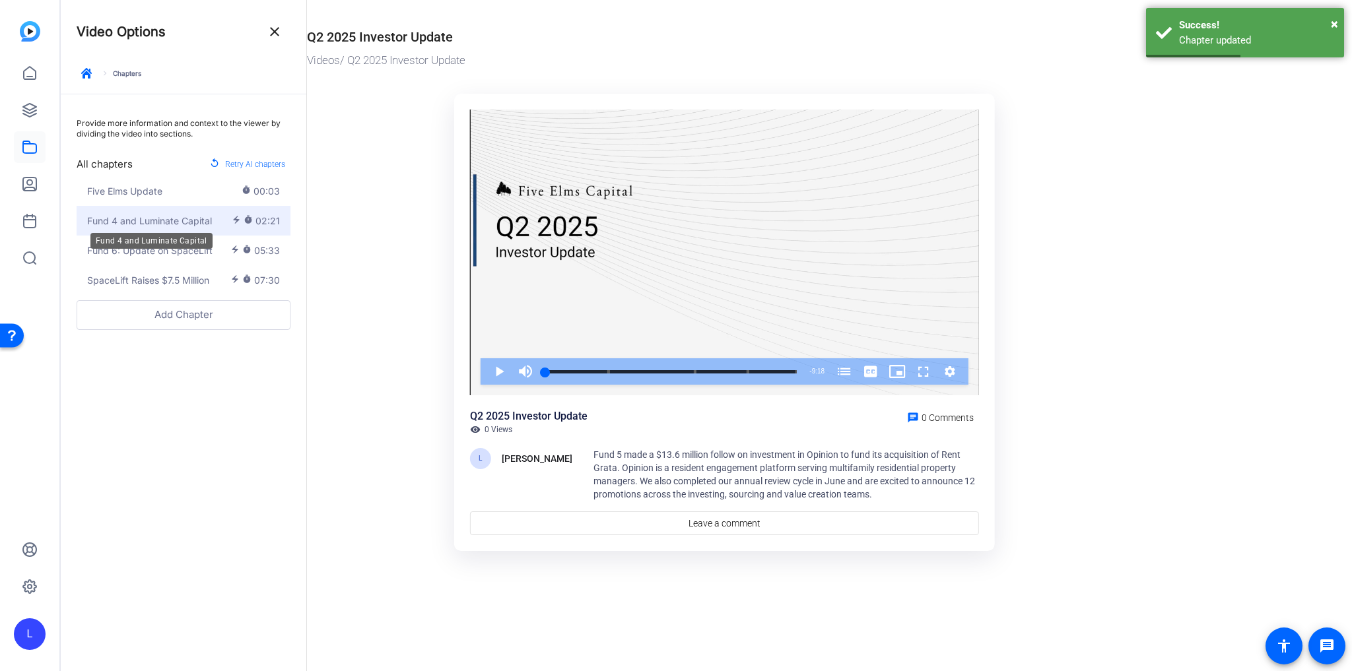
click at [162, 224] on span "Fund 4 and Luminate Capital" at bounding box center [149, 221] width 125 height 14
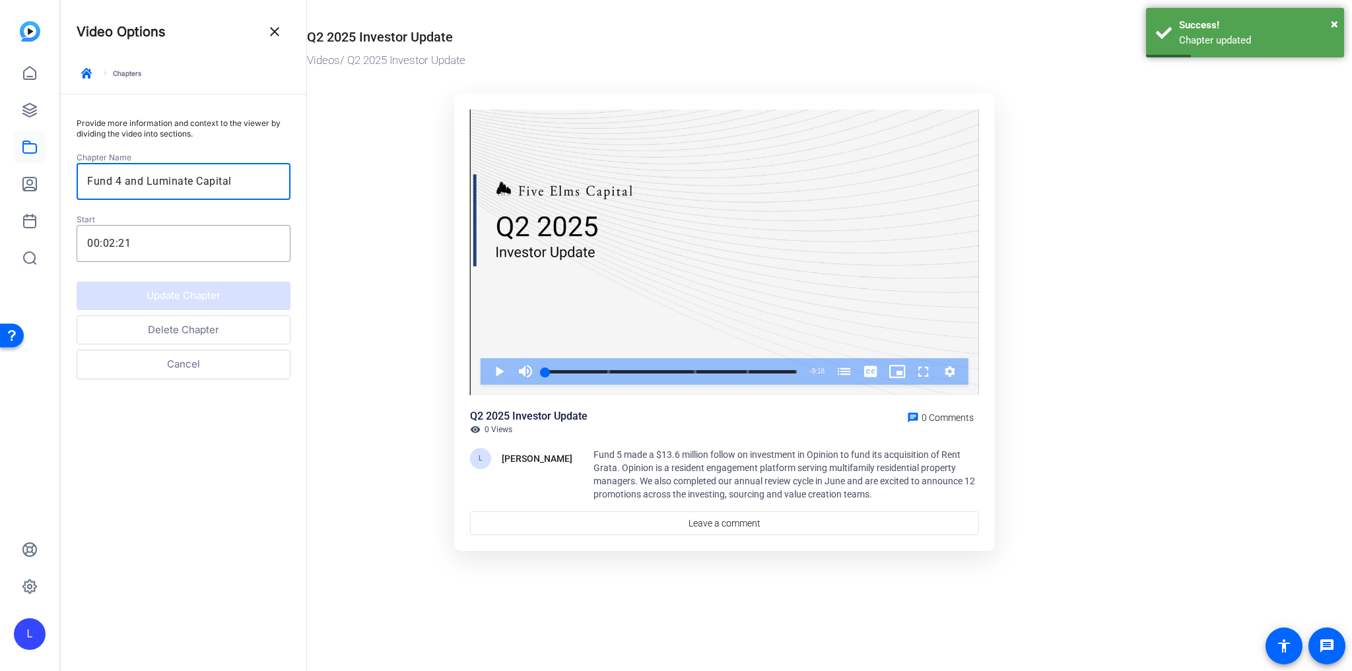
drag, startPoint x: 256, startPoint y: 182, endPoint x: 61, endPoint y: 183, distance: 194.7
click at [61, 183] on div "Provide more information and context to the viewer by dividing the video into s…" at bounding box center [184, 242] width 246 height 296
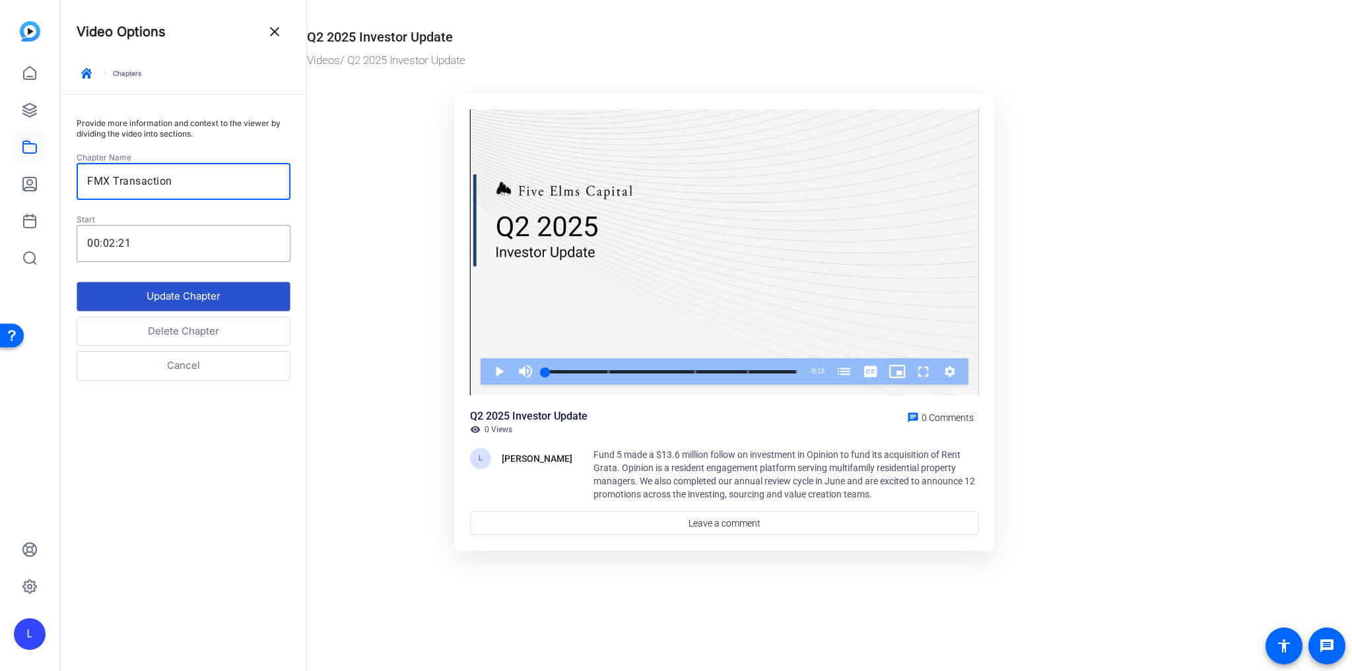
type input "FMX Transaction"
click at [242, 298] on button "Update Chapter" at bounding box center [184, 297] width 214 height 30
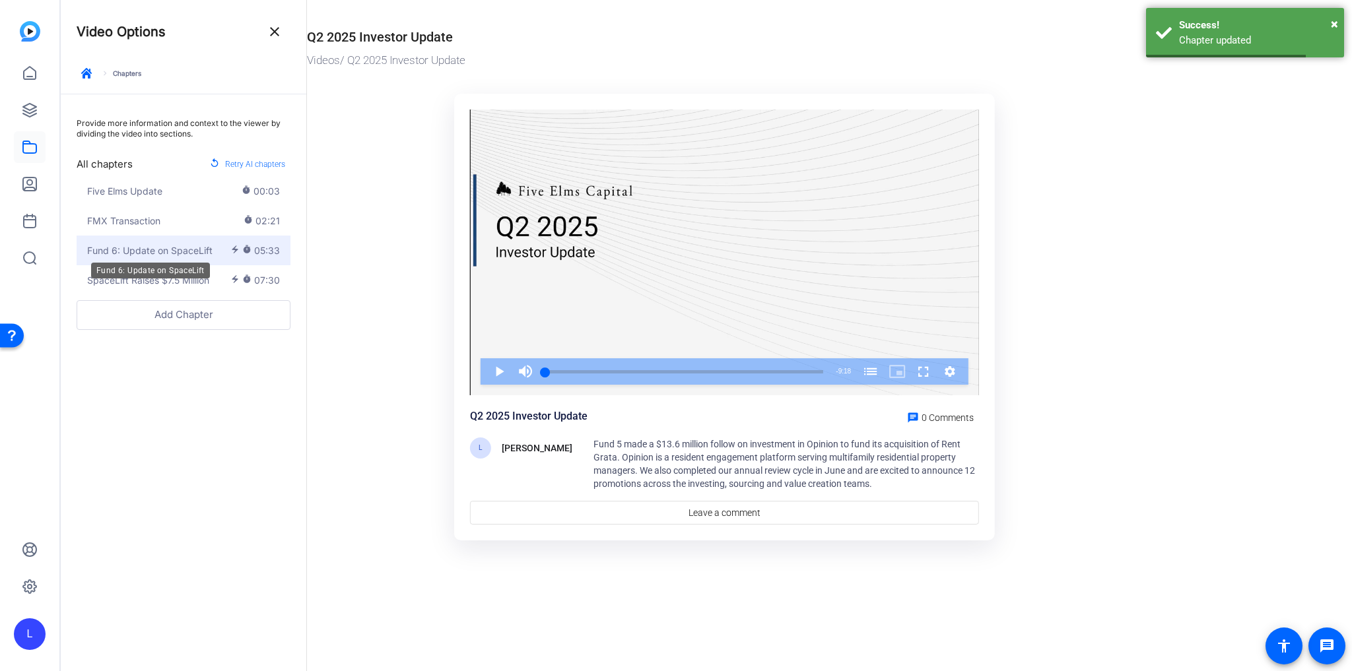
click at [178, 255] on span "Fund 6: Update on SpaceLift" at bounding box center [149, 251] width 125 height 14
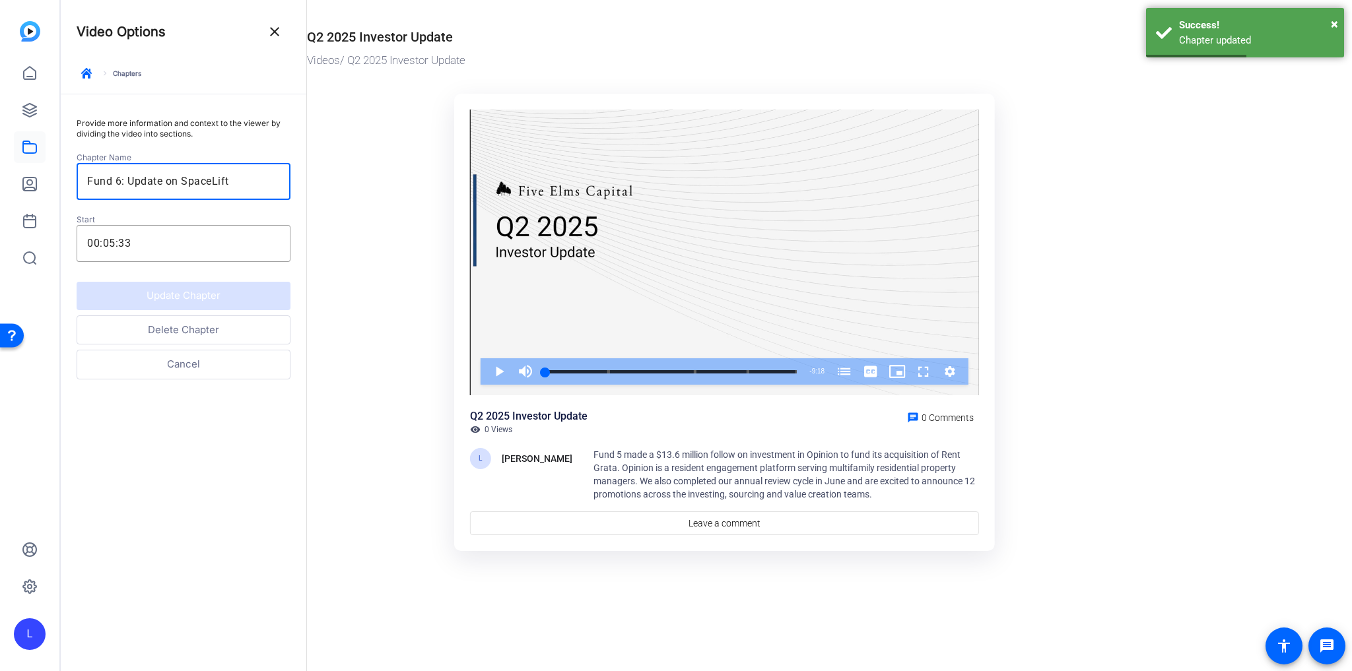
drag, startPoint x: 241, startPoint y: 179, endPoint x: 48, endPoint y: 173, distance: 192.8
click at [48, 174] on mat-sidenav-container "L Video Options close keyboard_arrow_right Chapters Provide more information an…" at bounding box center [676, 335] width 1352 height 671
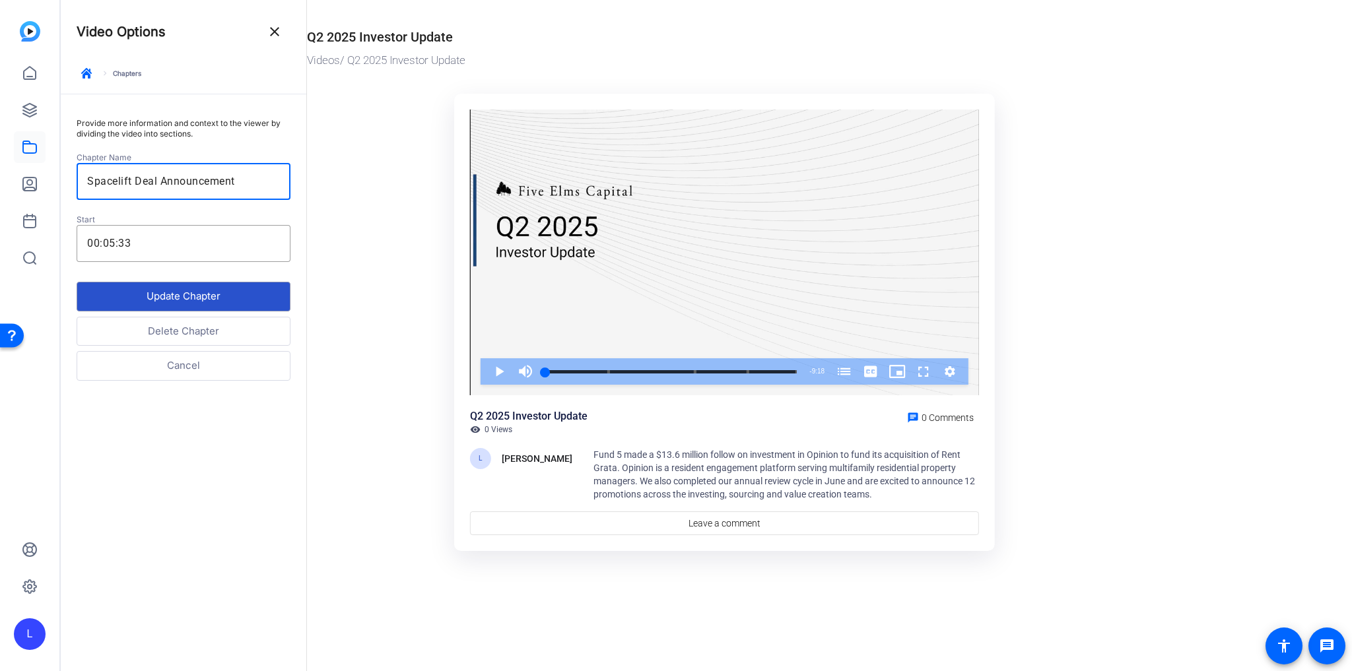
type input "Spacelift Deal Announcement"
click at [128, 291] on button "Update Chapter" at bounding box center [184, 297] width 214 height 30
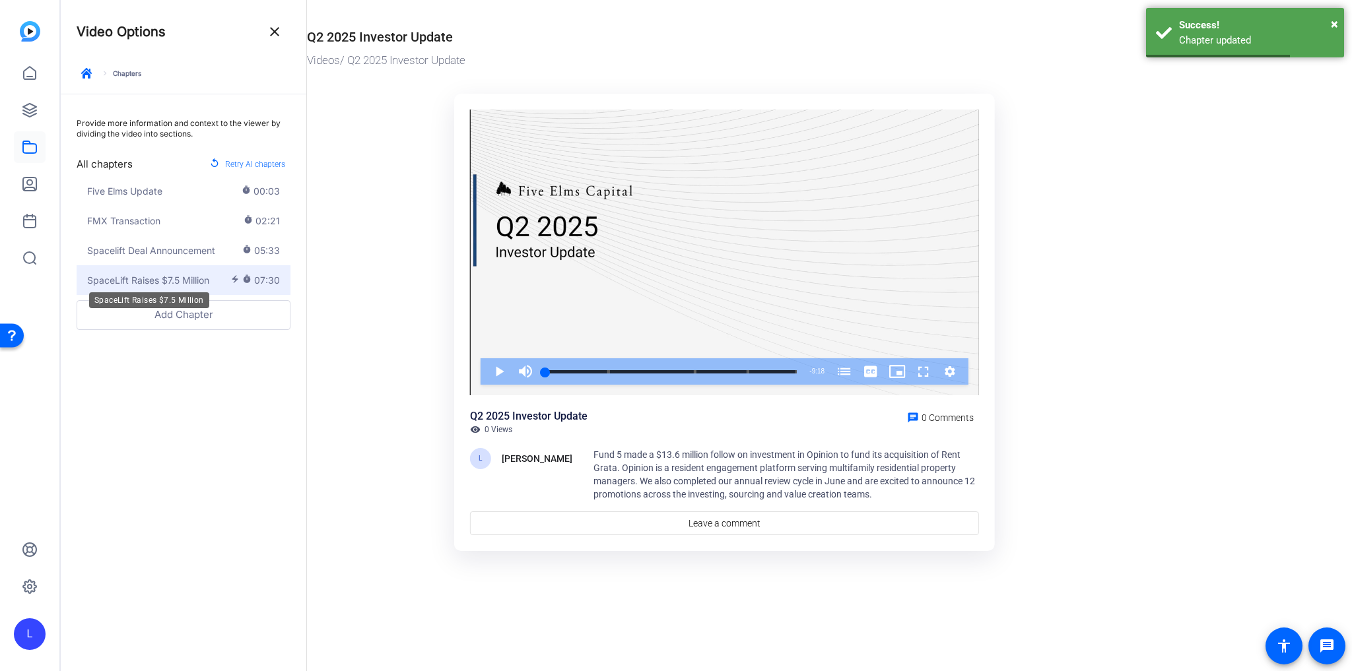
click at [162, 285] on span "SpaceLift Raises $7.5 Million" at bounding box center [148, 280] width 122 height 14
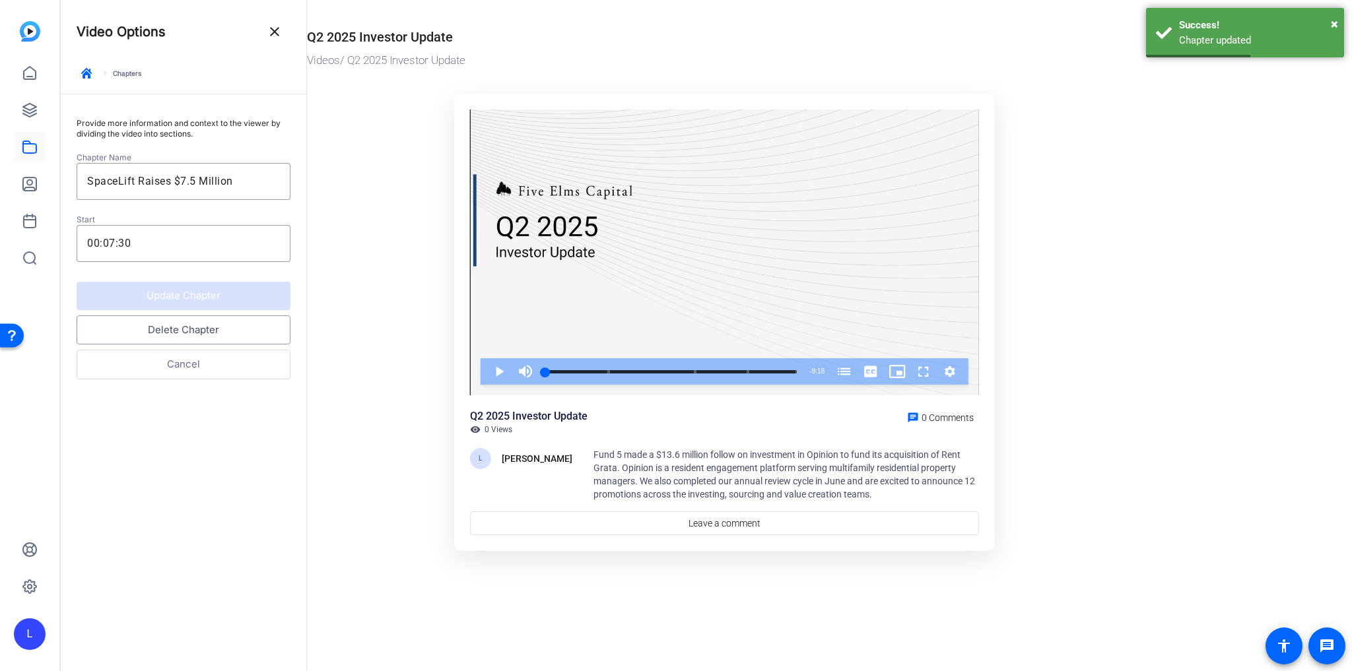
click at [180, 335] on button "Delete Chapter" at bounding box center [184, 330] width 214 height 30
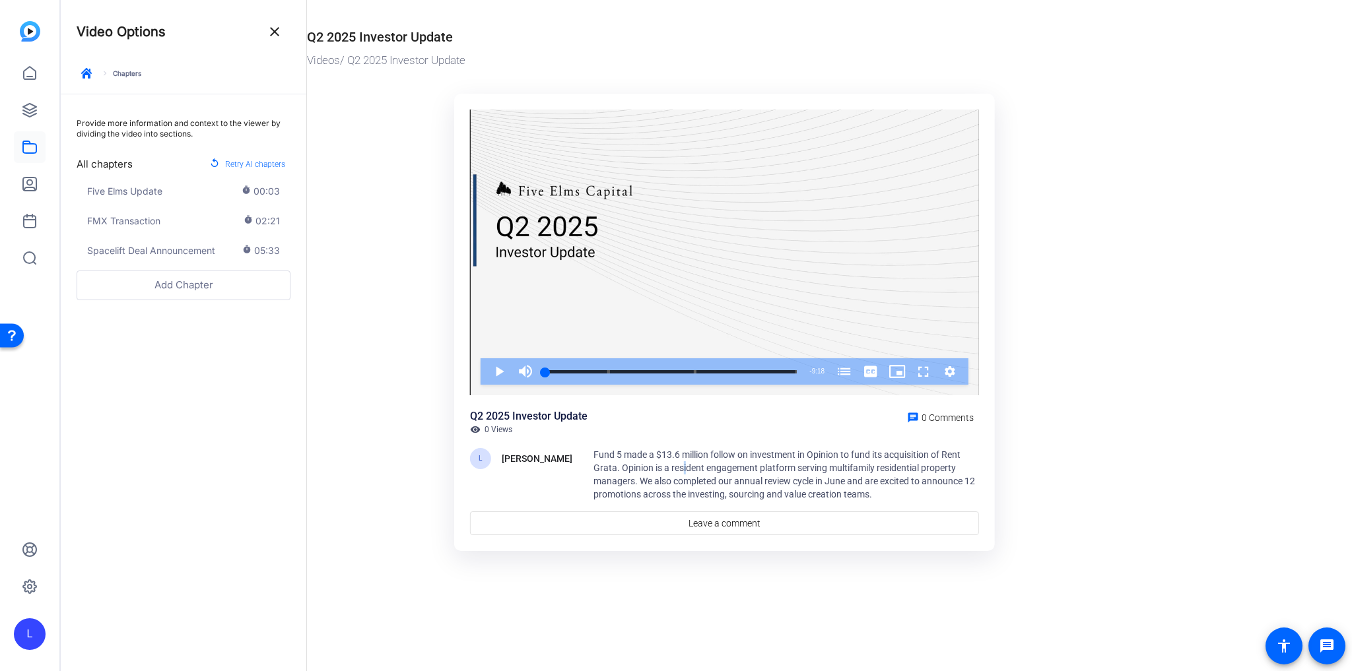
click at [680, 465] on span "Fund 5 made a $13.6 million follow on investment in Opinion to fund its acquisi…" at bounding box center [783, 474] width 381 height 50
click at [275, 30] on mat-icon "close" at bounding box center [275, 32] width 16 height 16
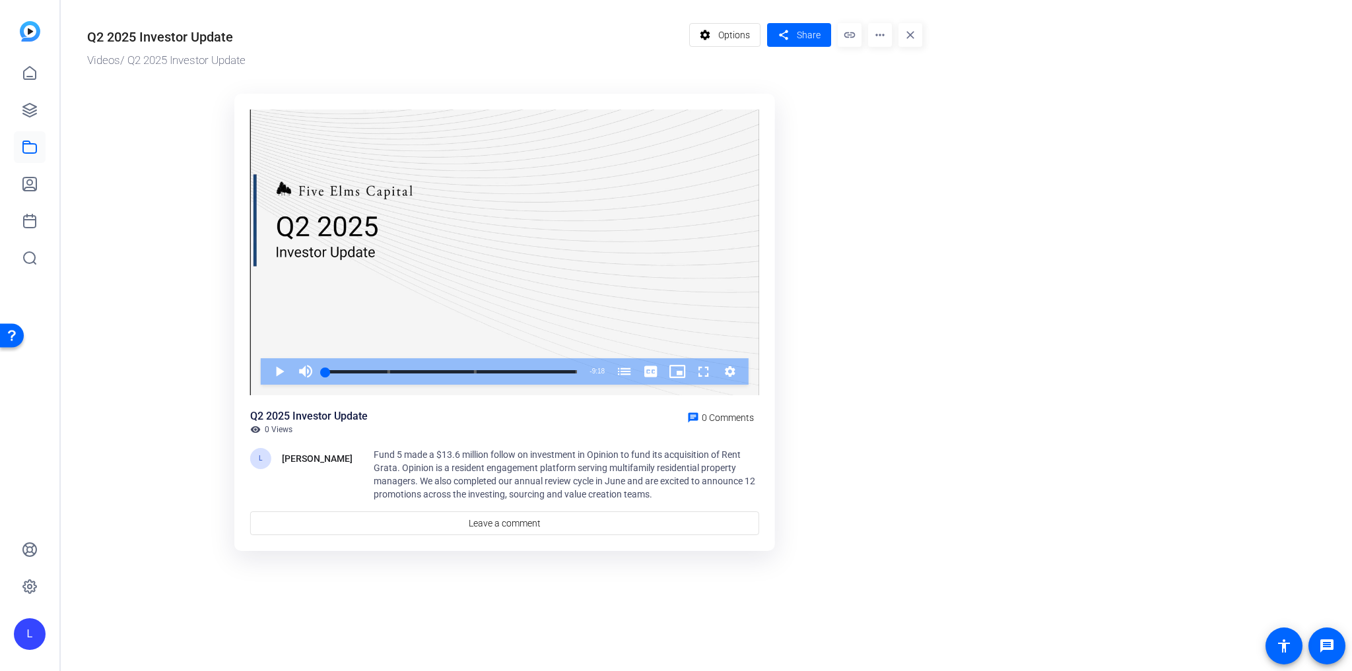
click at [517, 480] on span "Fund 5 made a $13.6 million follow on investment in Opinion to fund its acquisi…" at bounding box center [564, 474] width 381 height 50
click at [706, 40] on mat-icon "settings" at bounding box center [705, 34] width 17 height 25
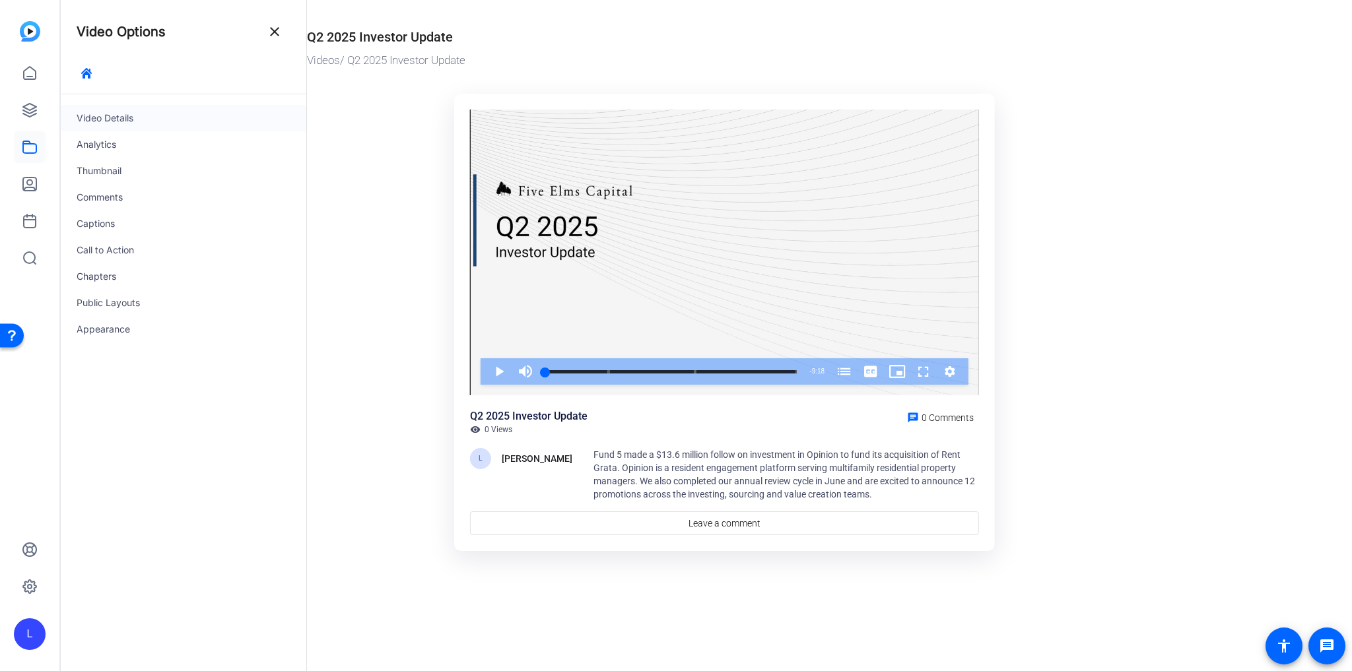
click at [127, 113] on div "Video Details" at bounding box center [184, 118] width 246 height 26
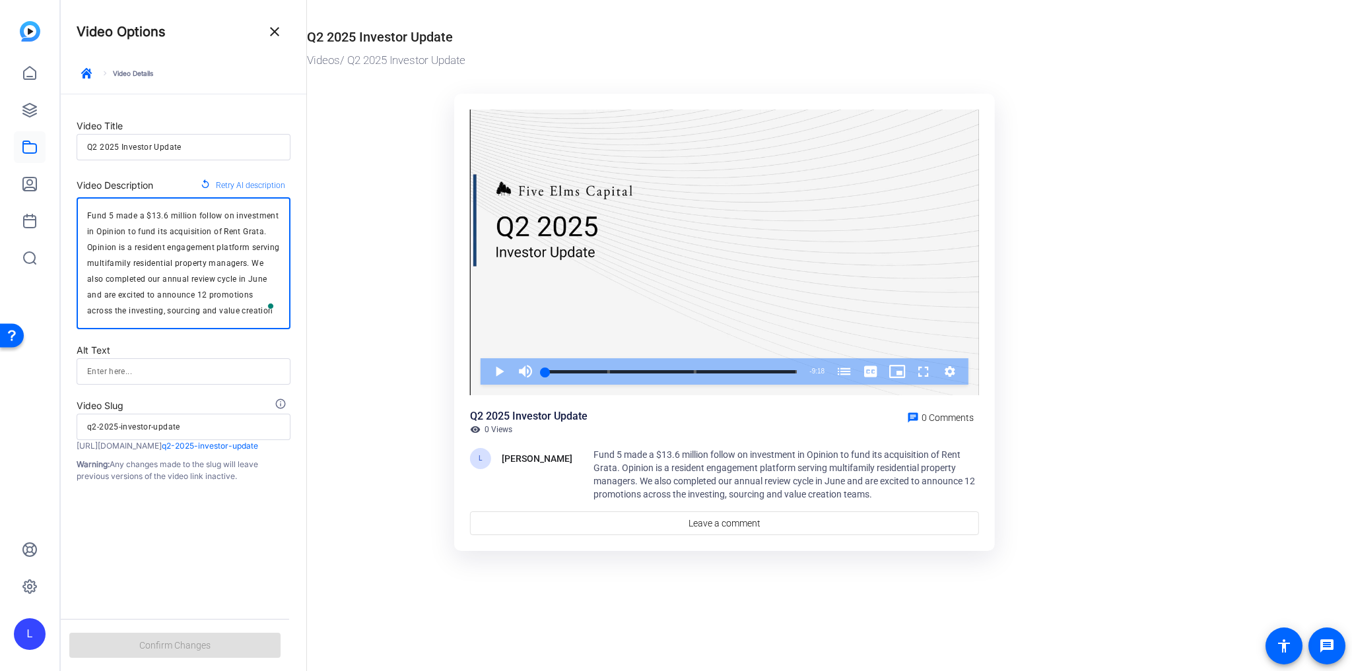
drag, startPoint x: 89, startPoint y: 213, endPoint x: 220, endPoint y: 321, distance: 169.7
click at [220, 321] on div "Fund 5 made a $13.6 million follow on investment in Opinion to fund its acquisi…" at bounding box center [183, 263] width 193 height 132
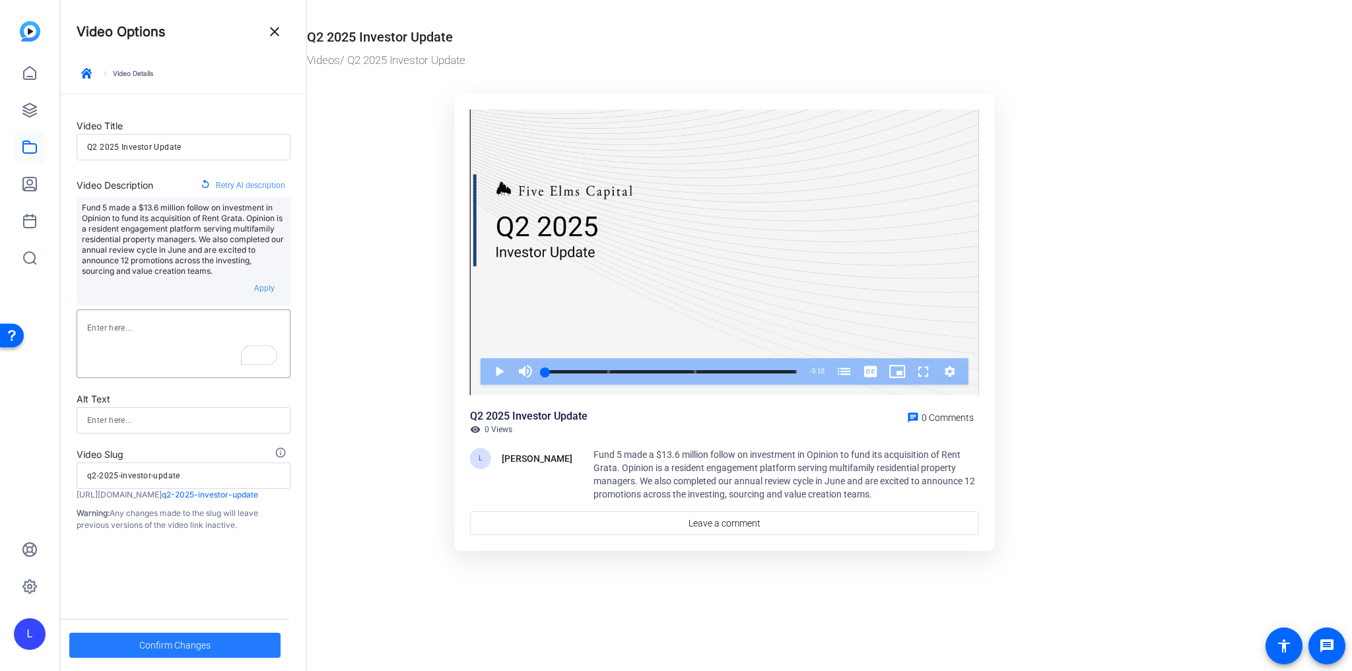
click at [162, 577] on span "Confirm Changes" at bounding box center [174, 645] width 71 height 25
